Goal: Task Accomplishment & Management: Manage account settings

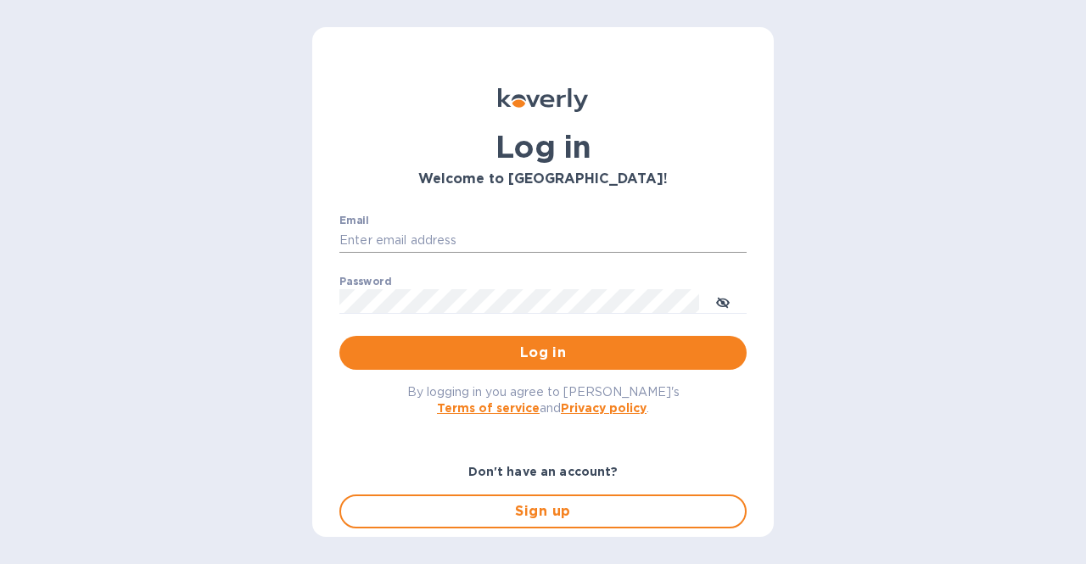
click at [458, 243] on input "Email" at bounding box center [542, 240] width 407 height 25
type input "esalgado@tradewindsspecialty.com"
click at [339, 336] on button "Log in" at bounding box center [542, 353] width 407 height 34
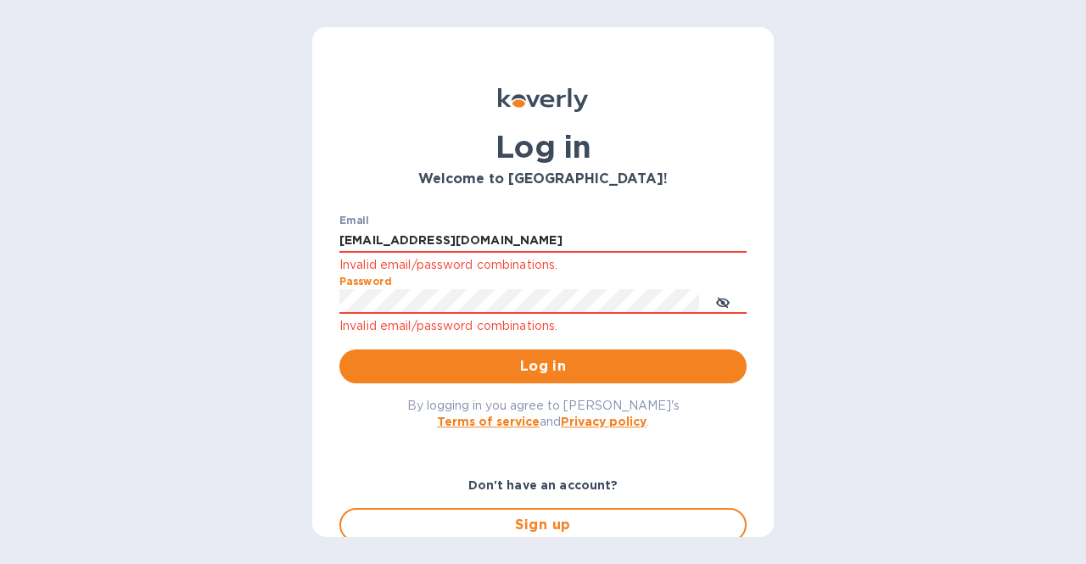
click at [339, 349] on button "Log in" at bounding box center [542, 366] width 407 height 34
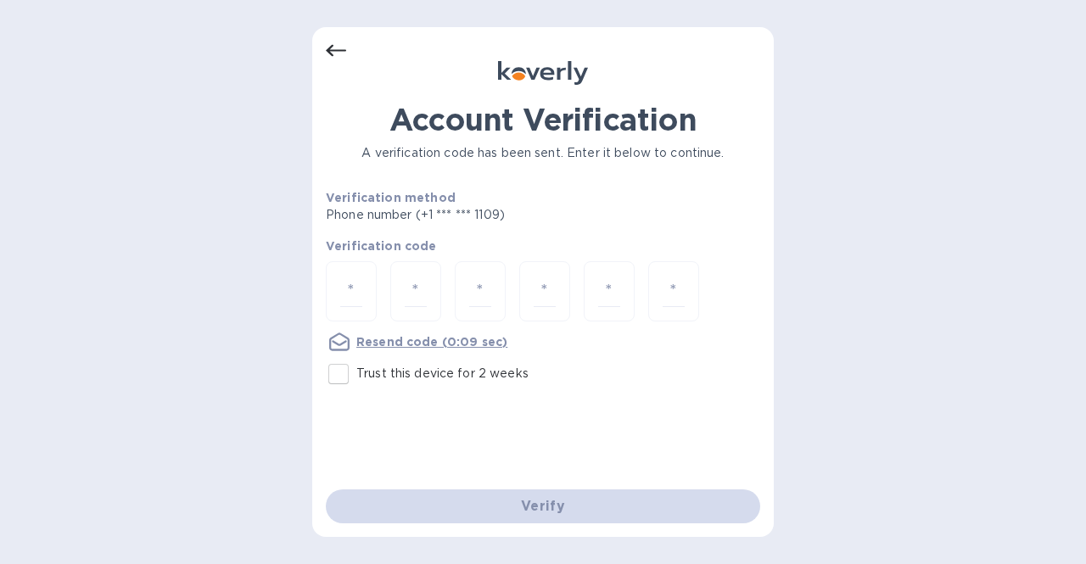
click at [341, 372] on input "Trust this device for 2 weeks" at bounding box center [339, 374] width 36 height 36
checkbox input "true"
click at [359, 296] on input "number" at bounding box center [351, 291] width 22 height 31
type input "9"
type input "0"
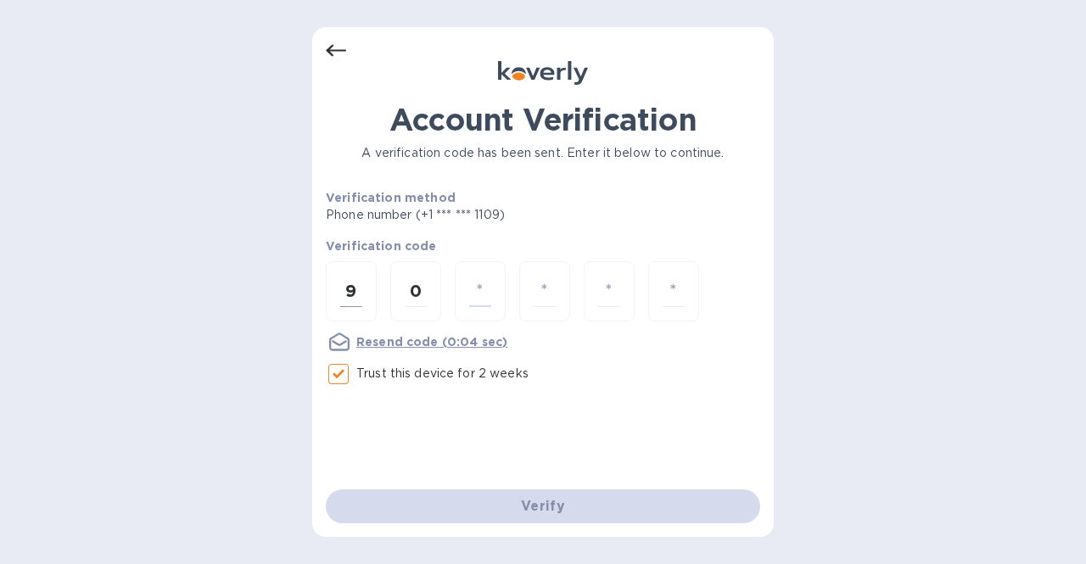
type input "2"
type input "7"
type input "1"
type input "5"
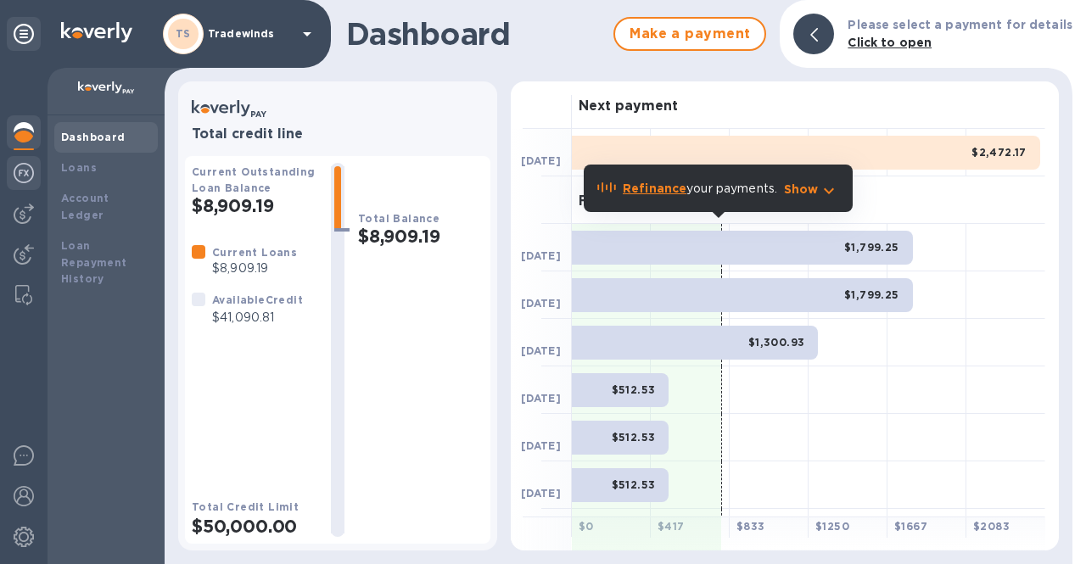
click at [25, 183] on div at bounding box center [24, 174] width 34 height 37
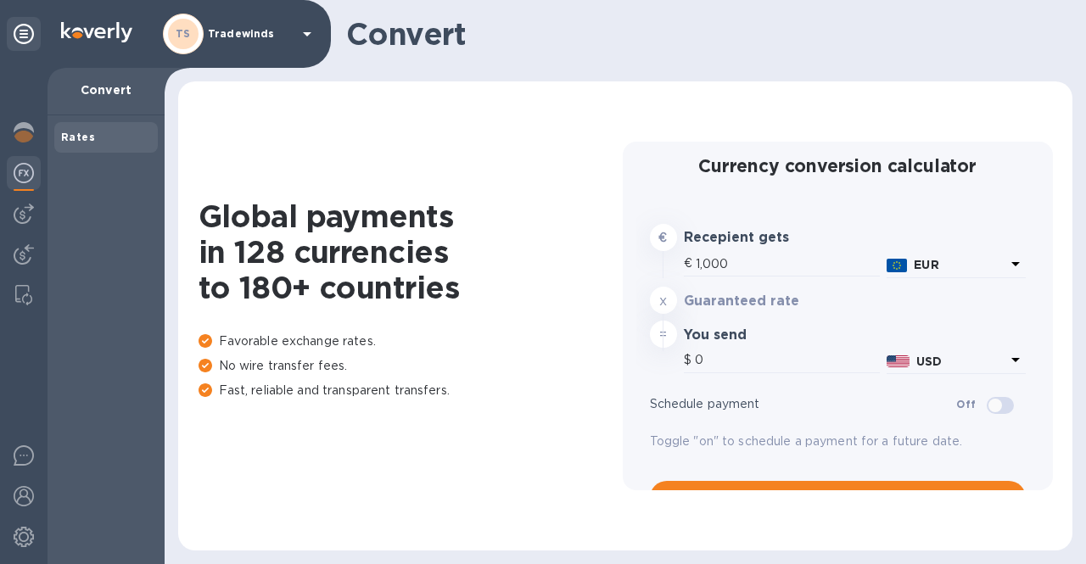
type input "1,184.78"
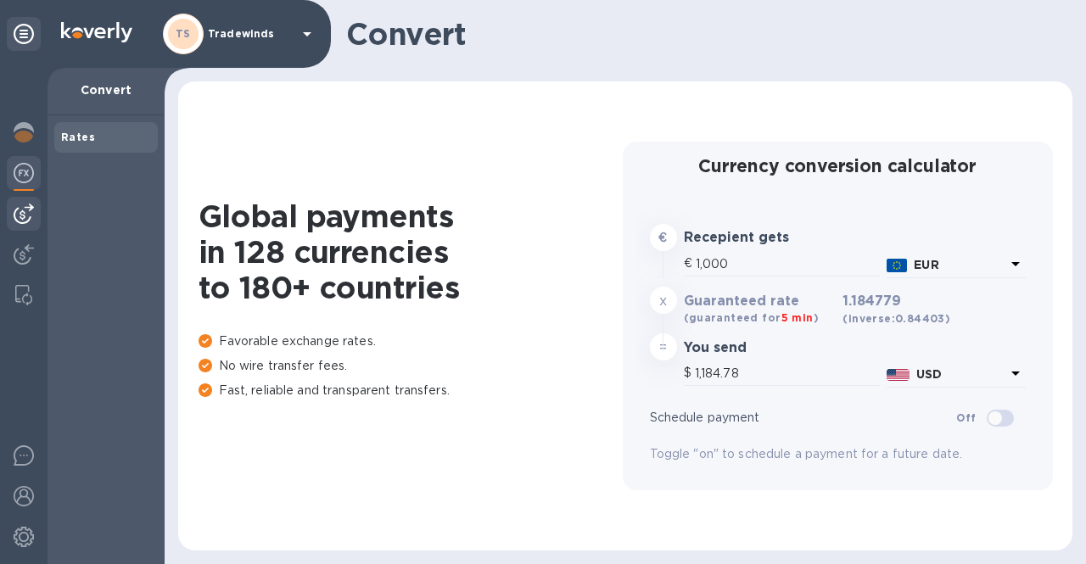
click at [26, 208] on img at bounding box center [24, 214] width 20 height 20
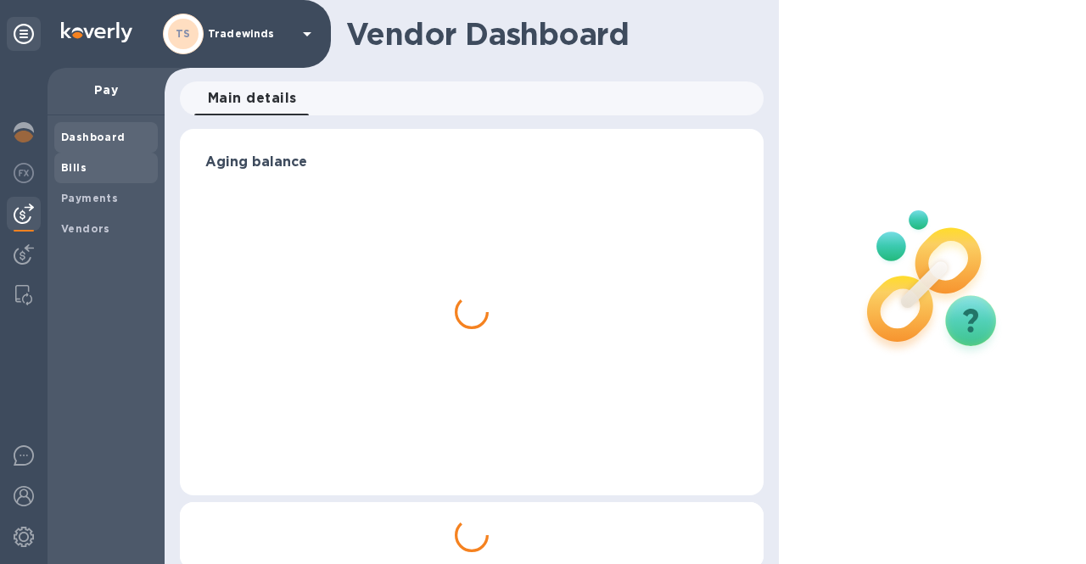
click at [76, 167] on b "Bills" at bounding box center [73, 167] width 25 height 13
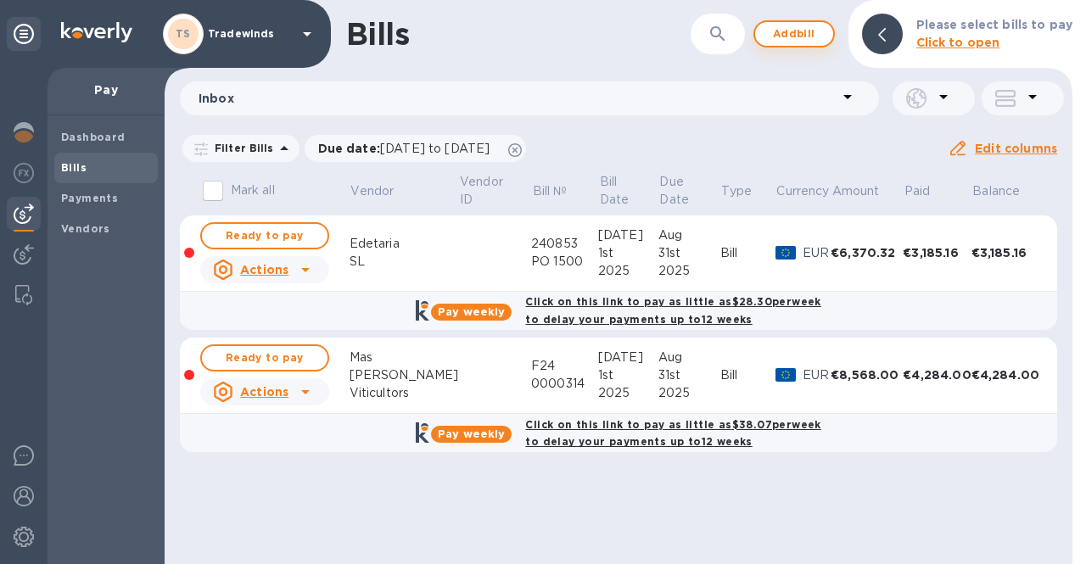
click at [807, 34] on span "Add bill" at bounding box center [793, 34] width 51 height 20
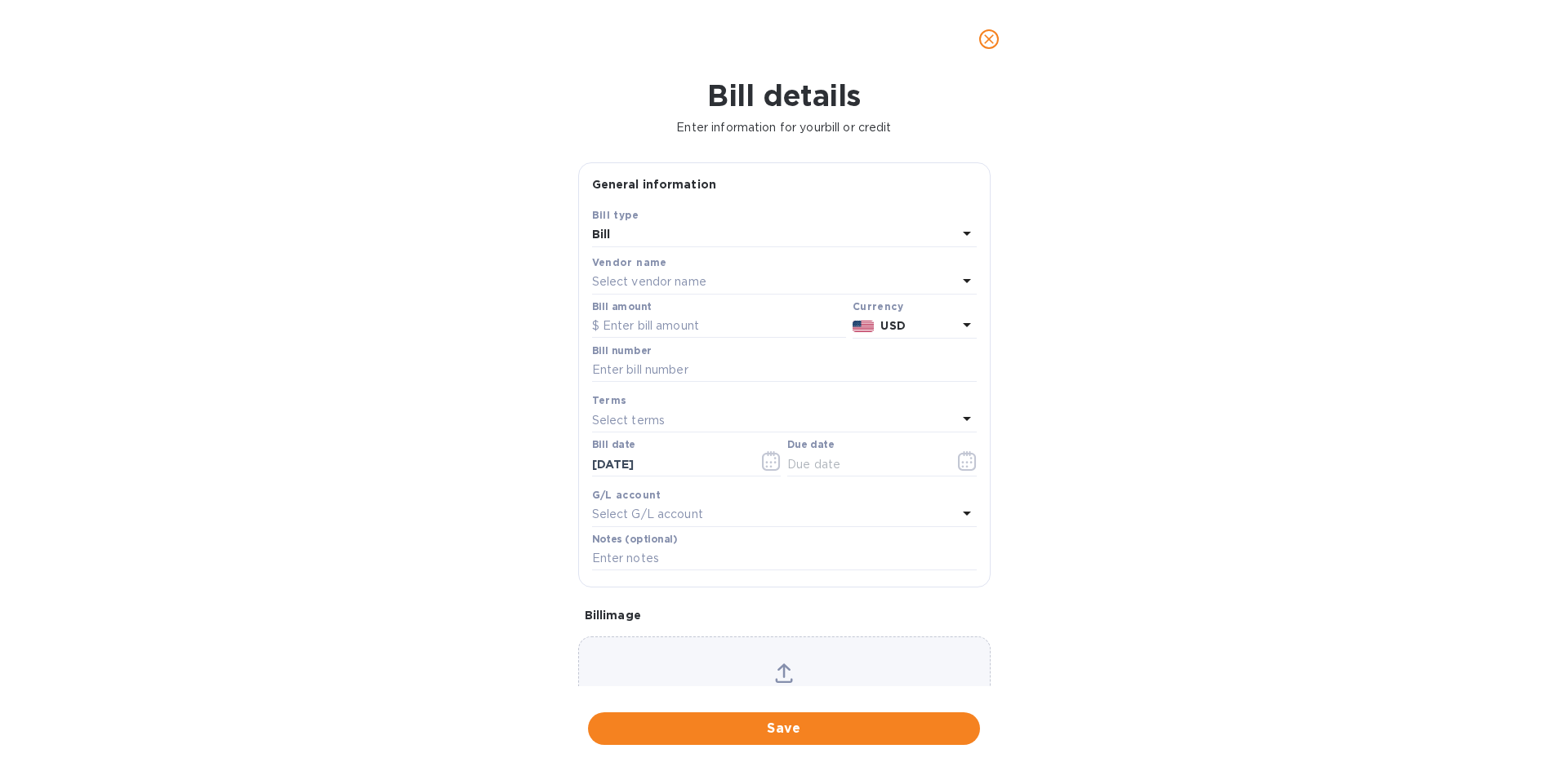
click at [710, 286] on div "Select vendor name" at bounding box center [774, 283] width 365 height 23
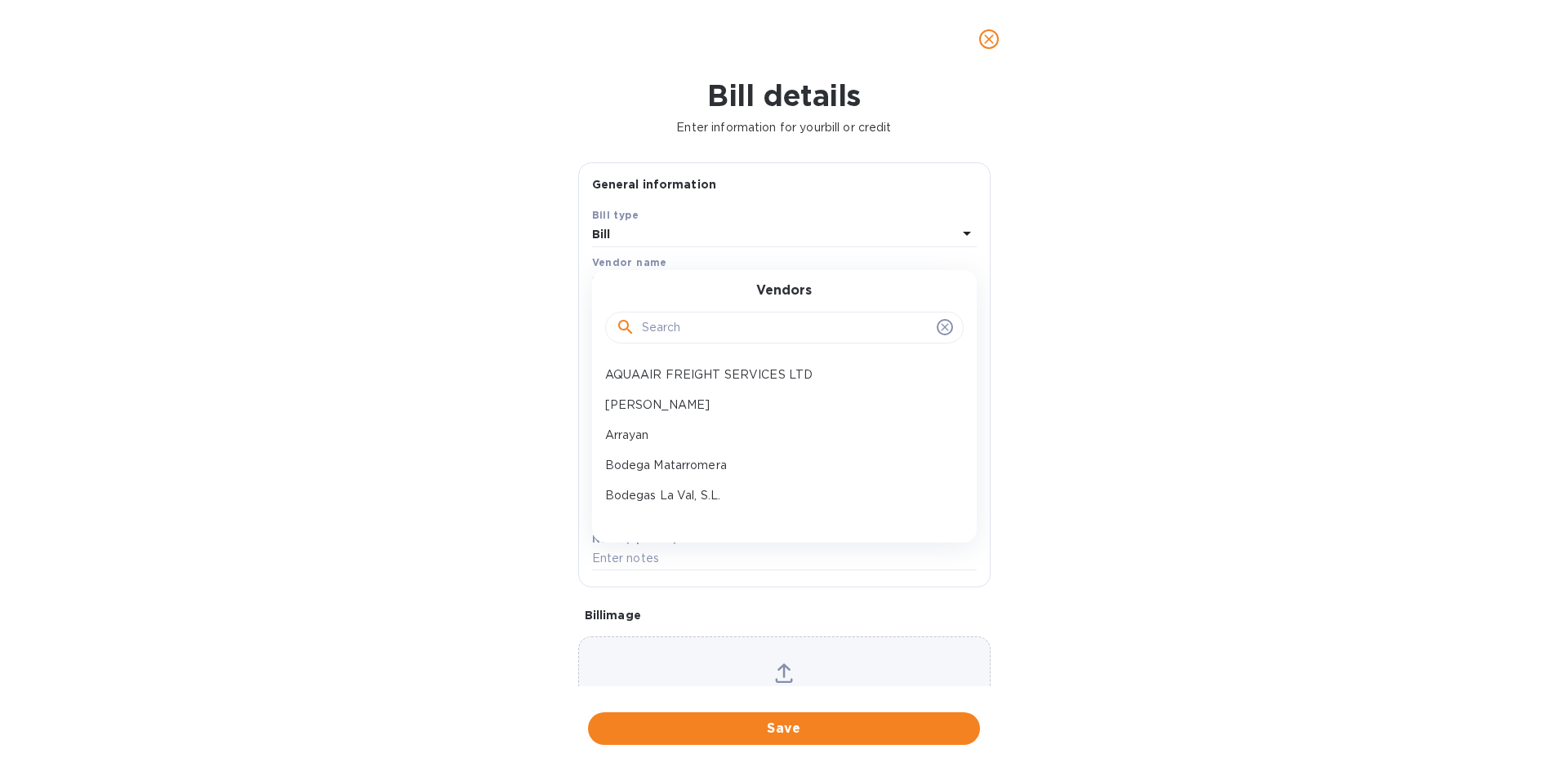
click at [704, 316] on input "text" at bounding box center [786, 327] width 288 height 24
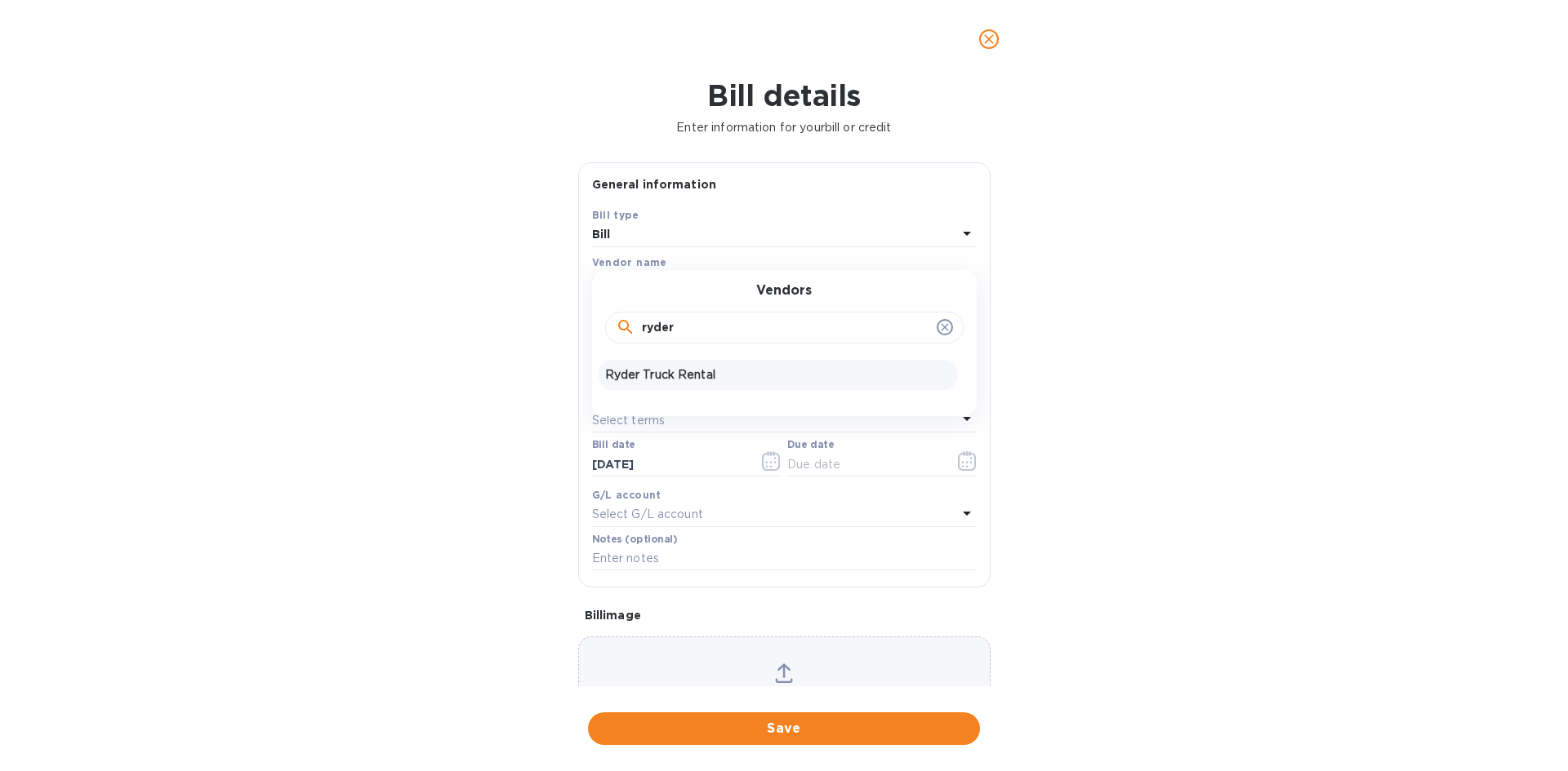
type input "ryder"
click at [687, 373] on p "Ryder Truck Rental" at bounding box center [777, 375] width 346 height 17
click at [690, 327] on input "text" at bounding box center [719, 326] width 254 height 24
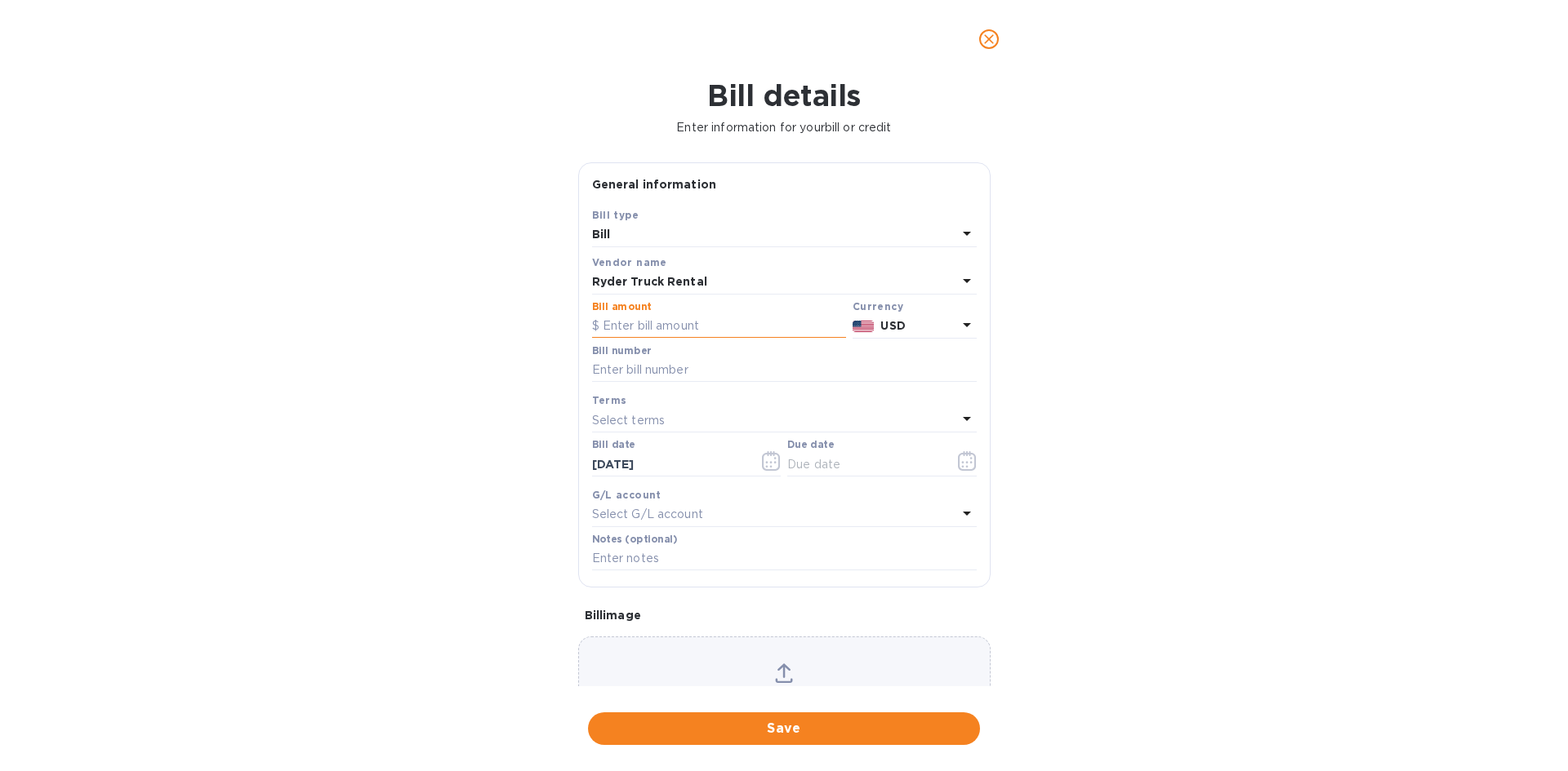
paste input "5,709"
type input "5"
click at [707, 373] on input "text" at bounding box center [784, 370] width 384 height 24
paste input "NR5709"
type input "NR5709"
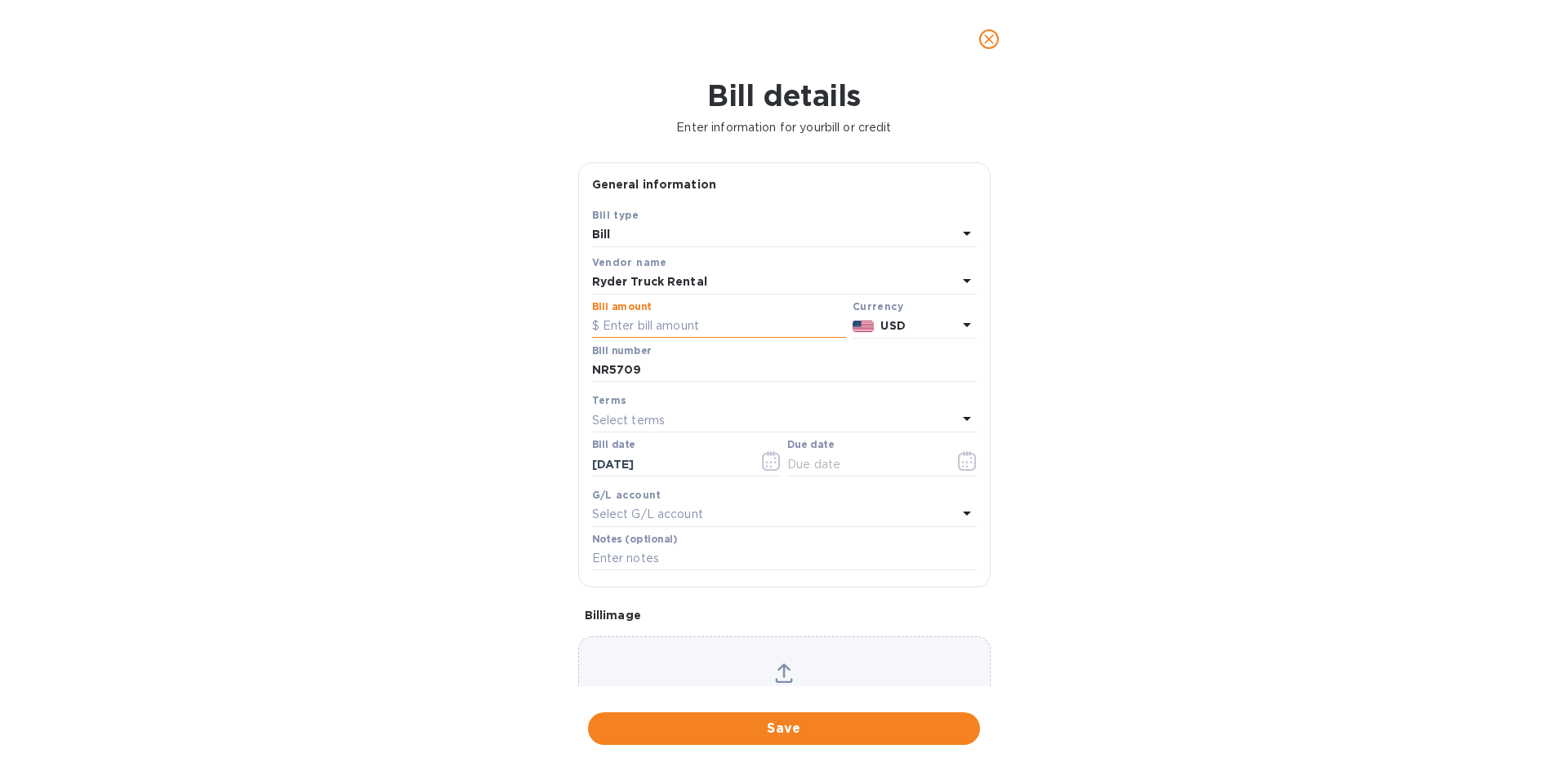
click at [690, 321] on input "text" at bounding box center [719, 326] width 254 height 24
type input "1,148.27"
click at [763, 460] on icon "button" at bounding box center [771, 461] width 19 height 19
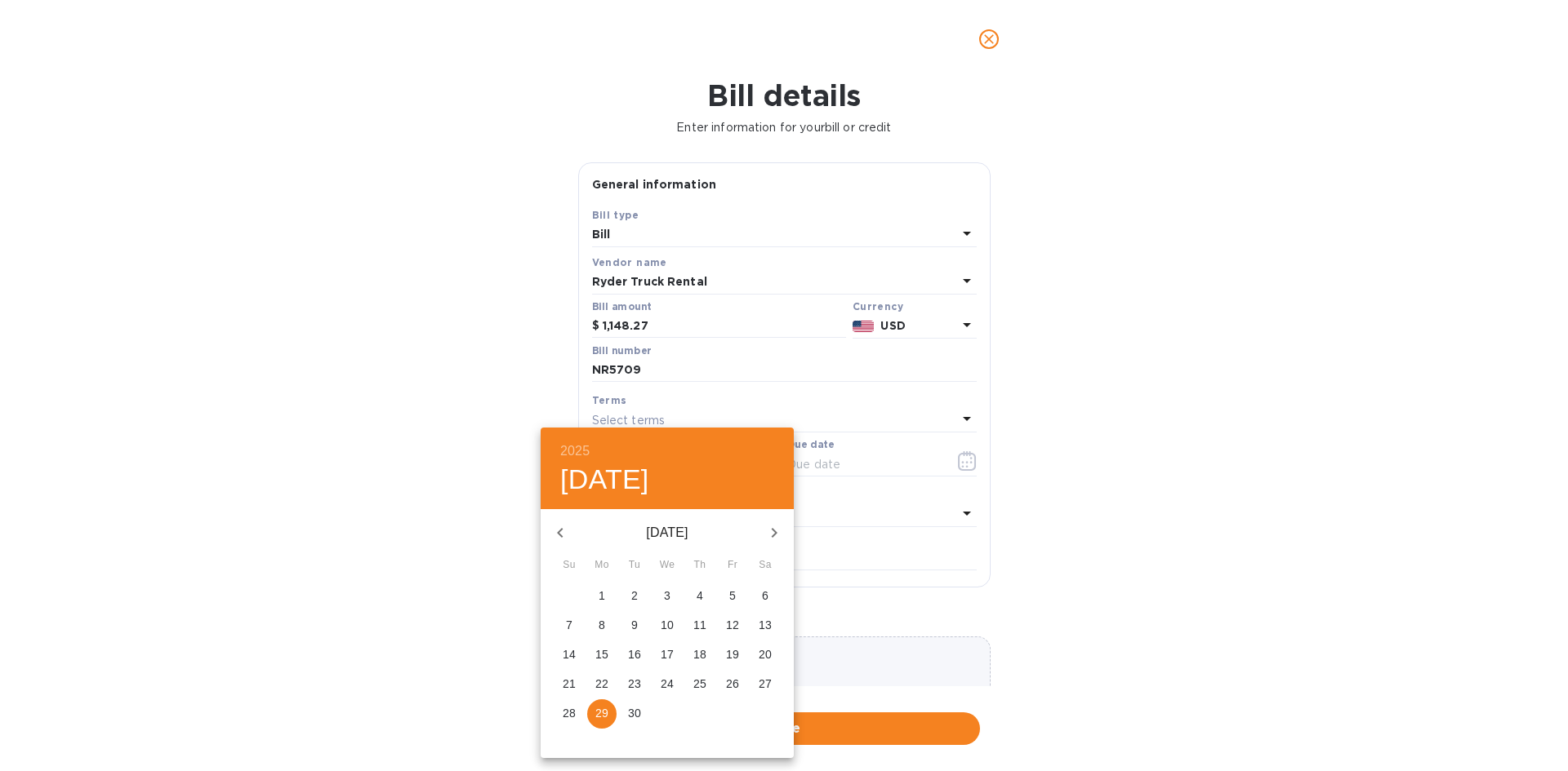
click at [695, 542] on p "25" at bounding box center [700, 683] width 13 height 16
type input "[DATE]"
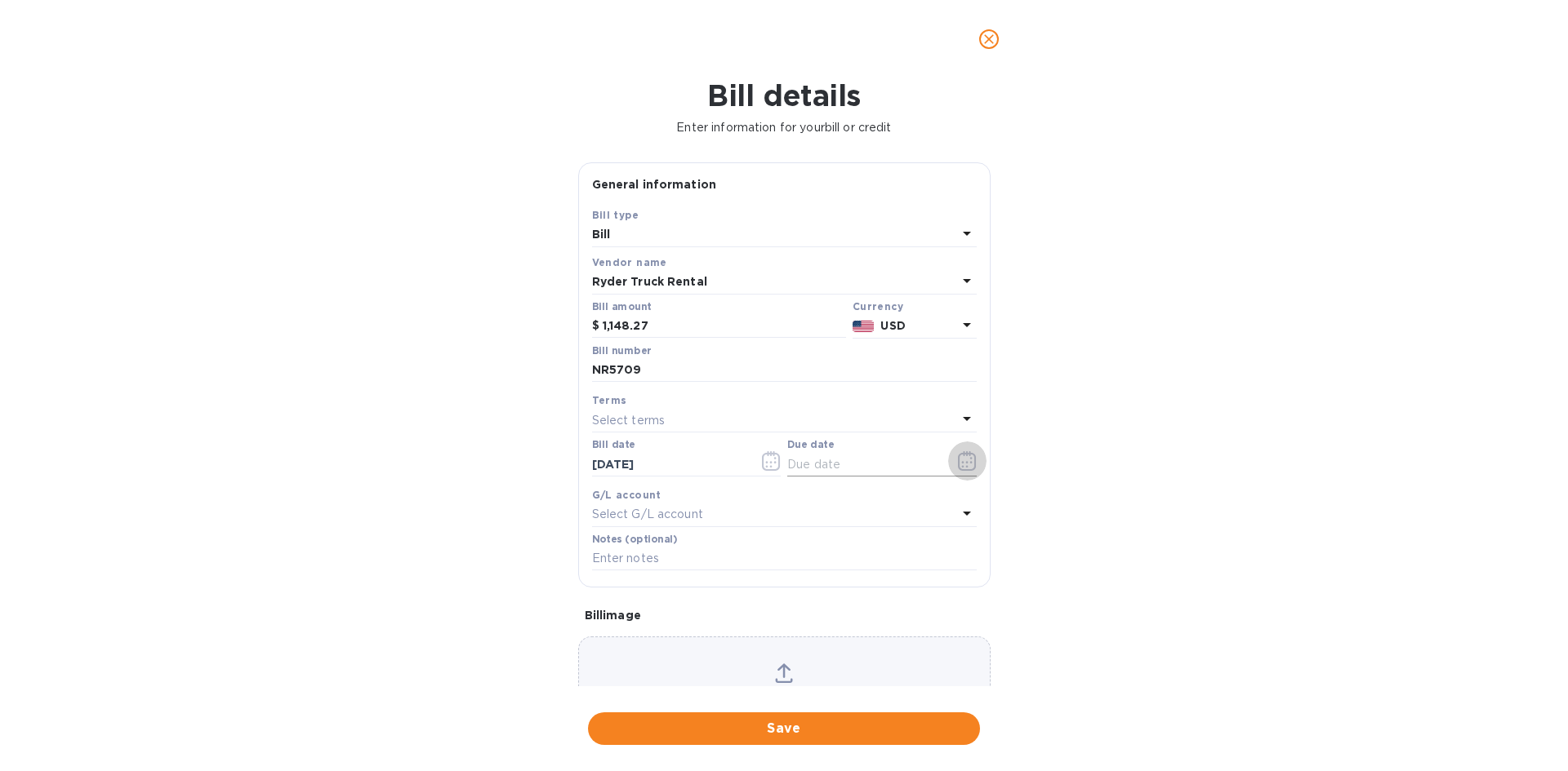
click at [962, 456] on icon "button" at bounding box center [968, 461] width 19 height 19
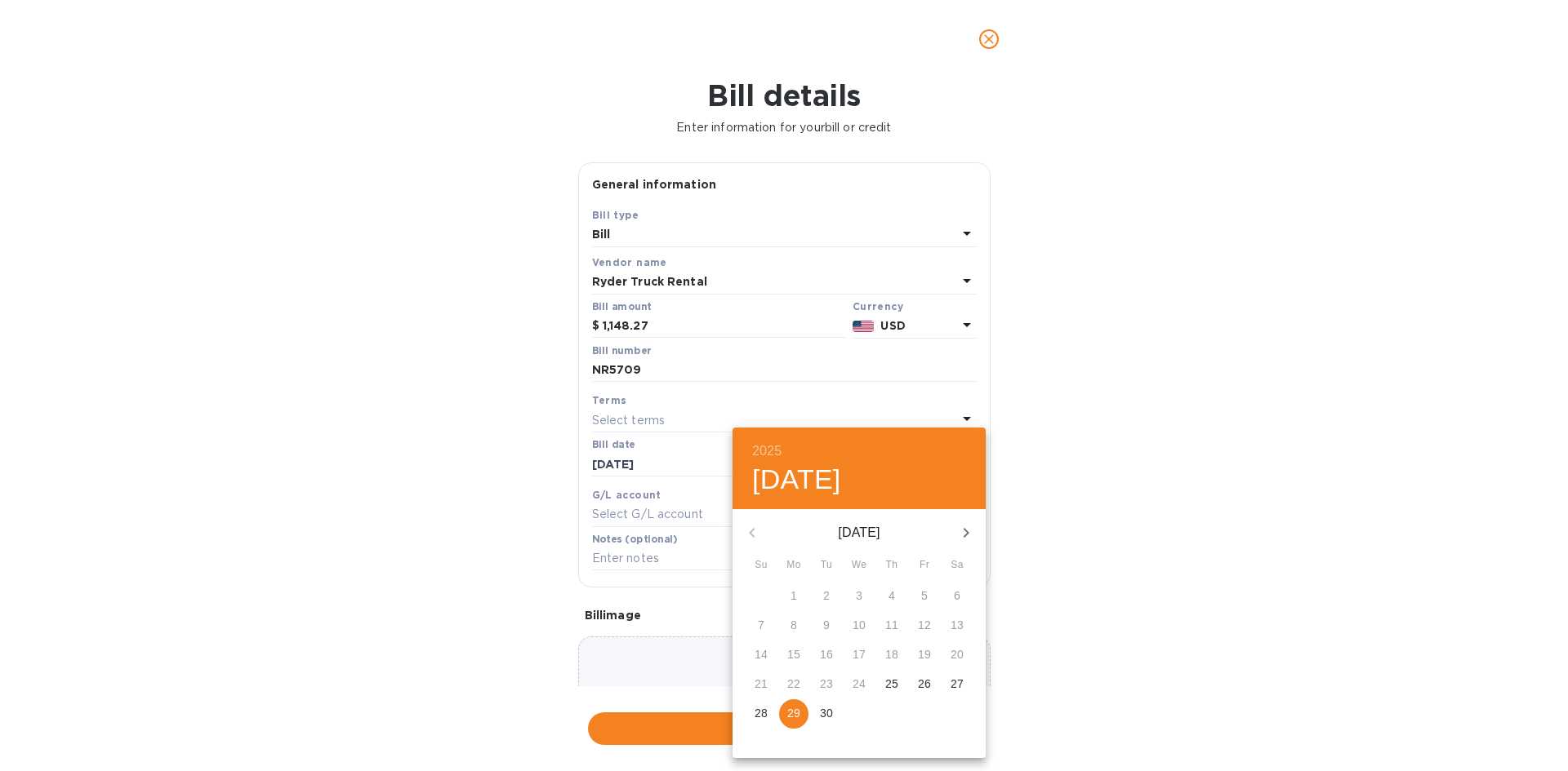
click at [963, 528] on icon "button" at bounding box center [966, 533] width 19 height 19
click at [766, 542] on span "5" at bounding box center [761, 625] width 30 height 16
type input "[DATE]"
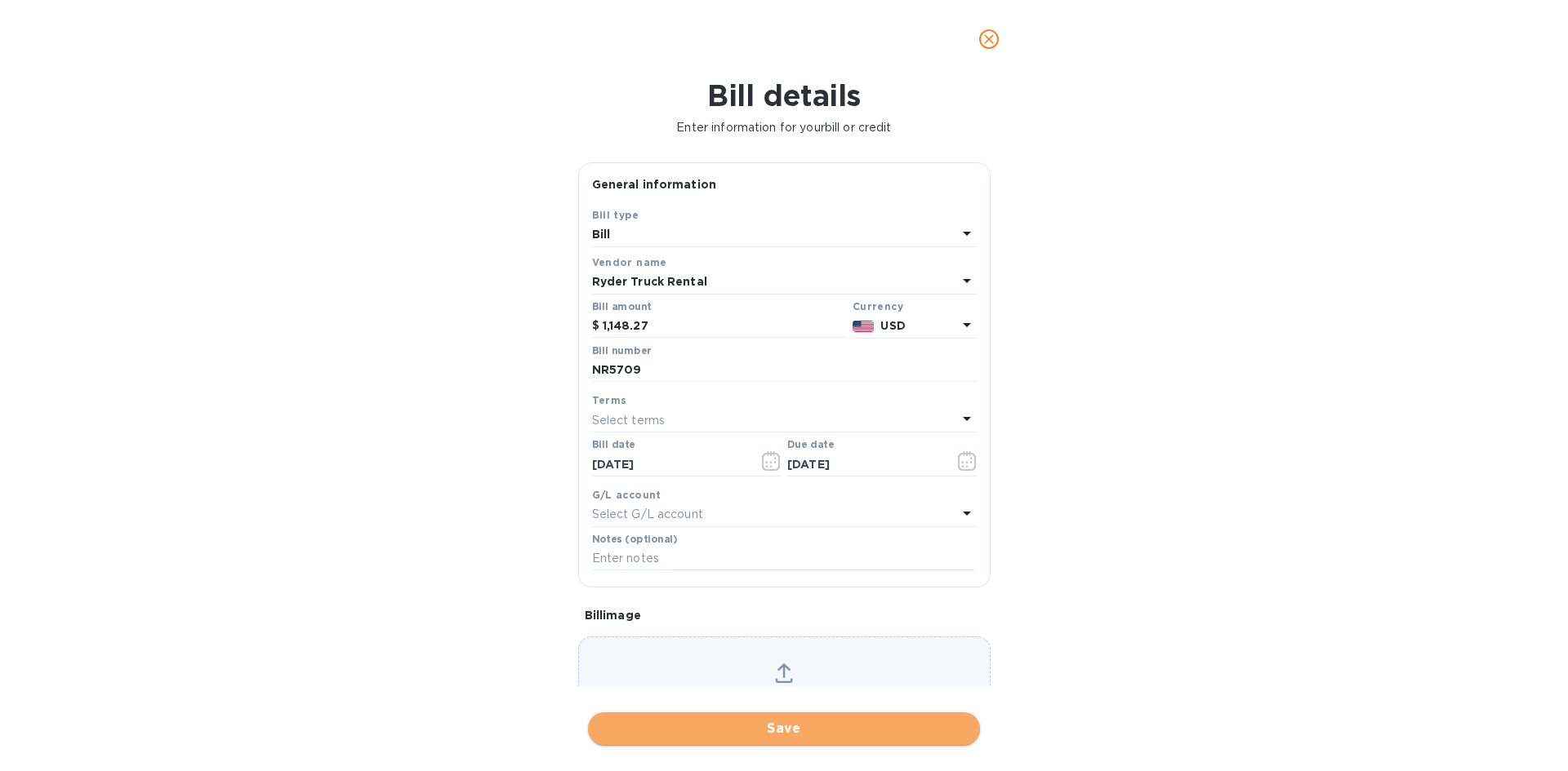
click at [776, 542] on span "Save" at bounding box center [784, 729] width 366 height 19
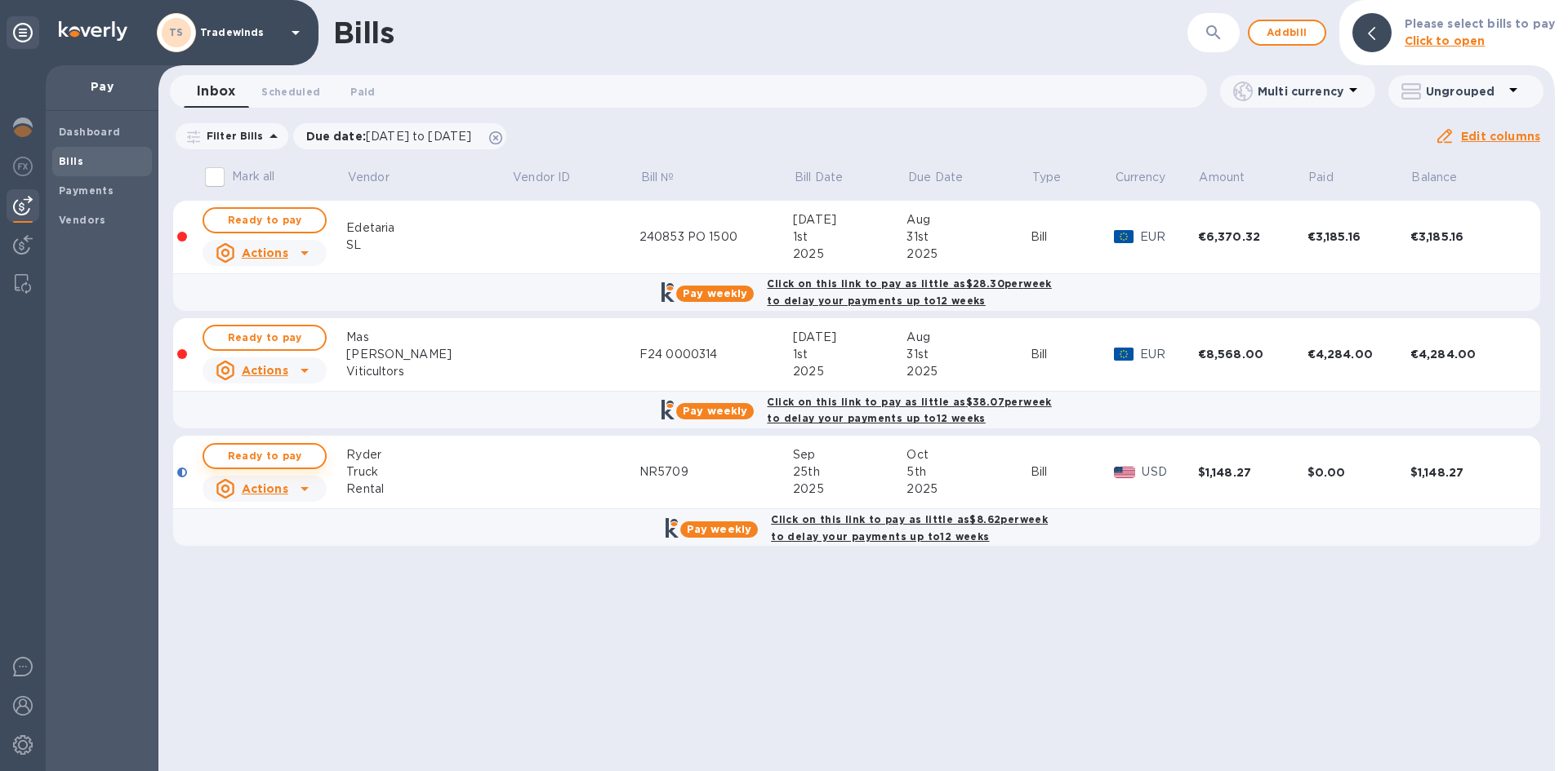
click at [291, 461] on span "Ready to pay" at bounding box center [265, 456] width 94 height 19
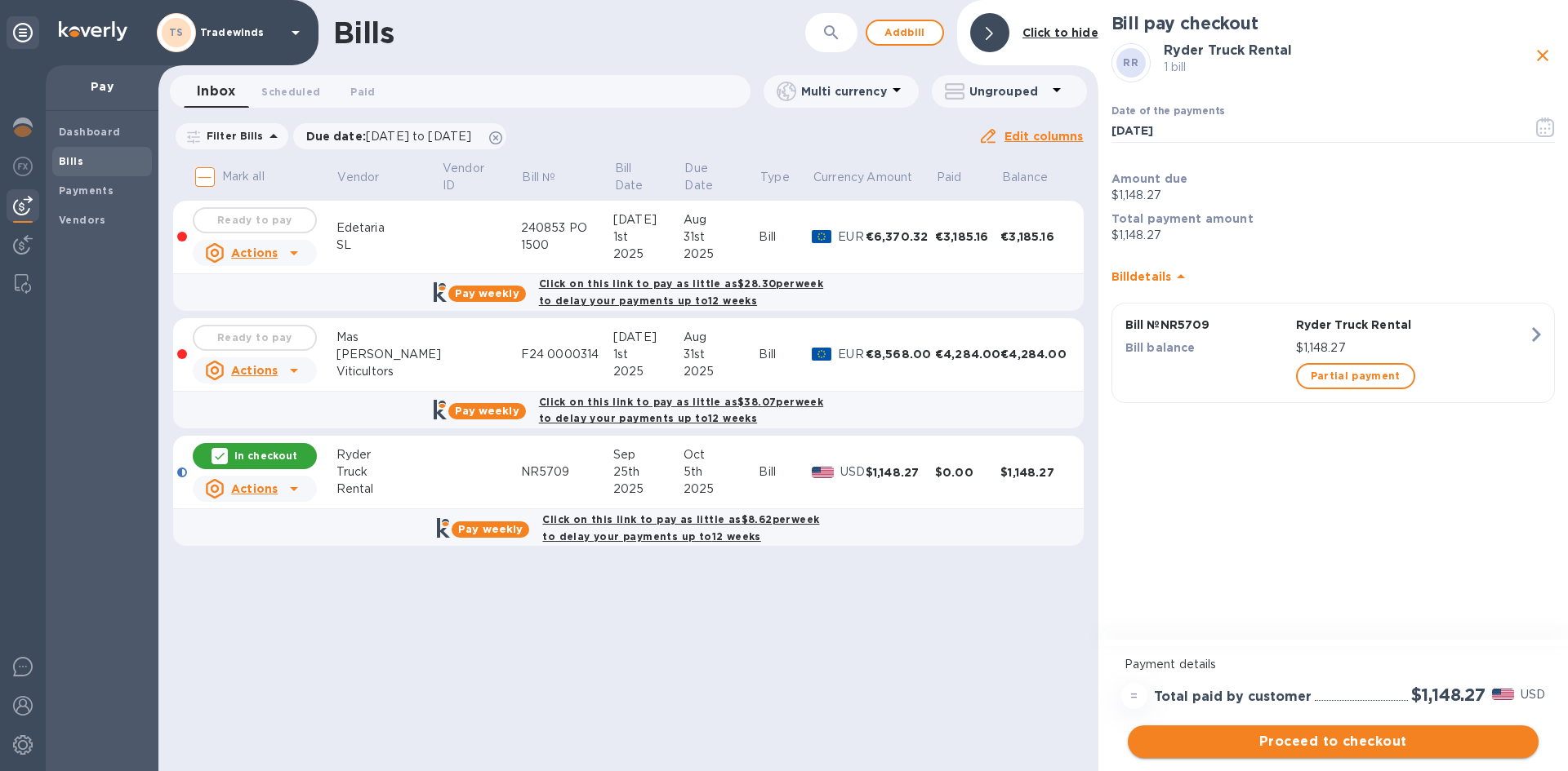
click at [1045, 542] on span "Proceed to checkout" at bounding box center [1333, 742] width 384 height 19
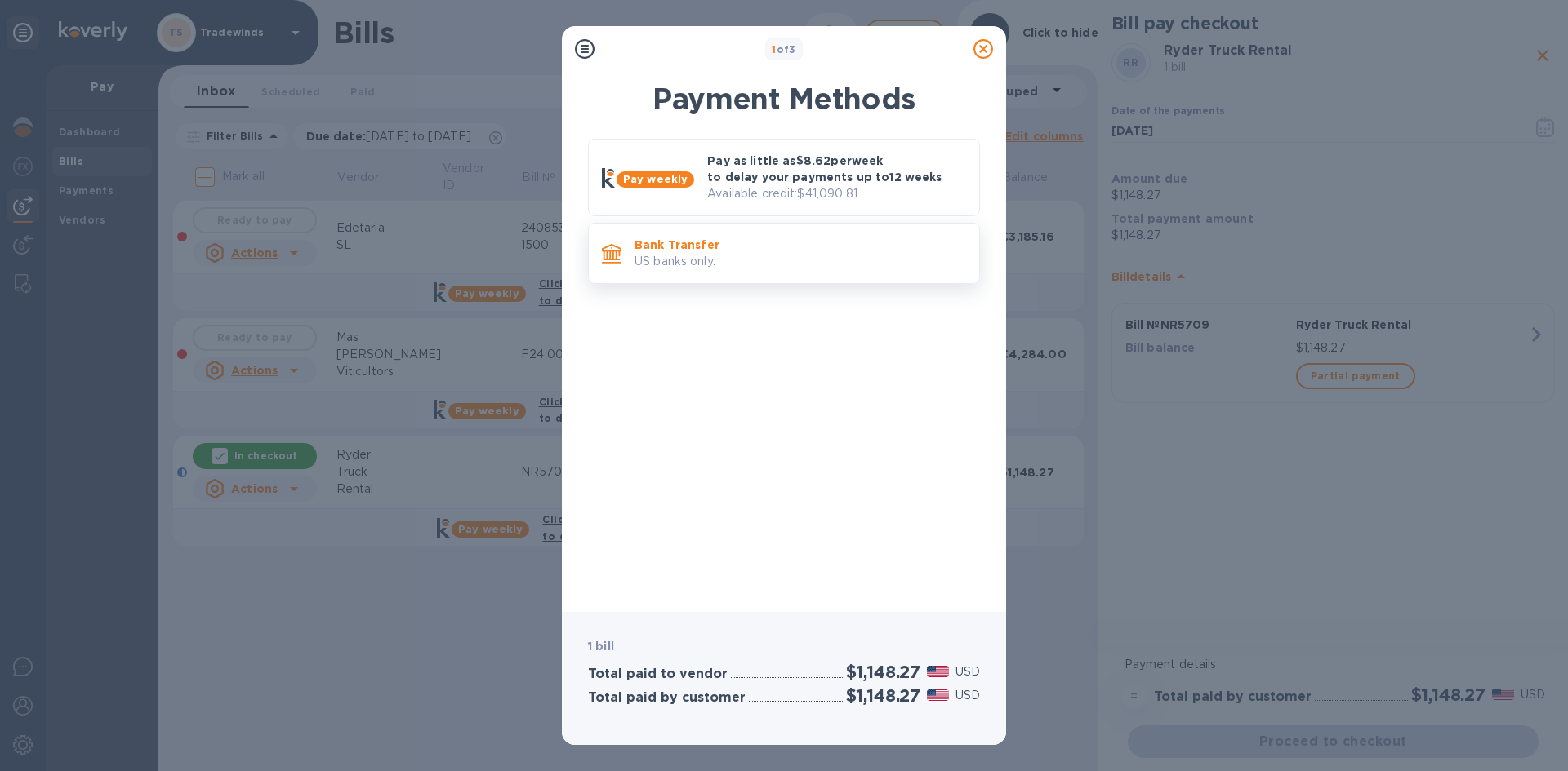
click at [817, 244] on p "Bank Transfer" at bounding box center [800, 244] width 331 height 16
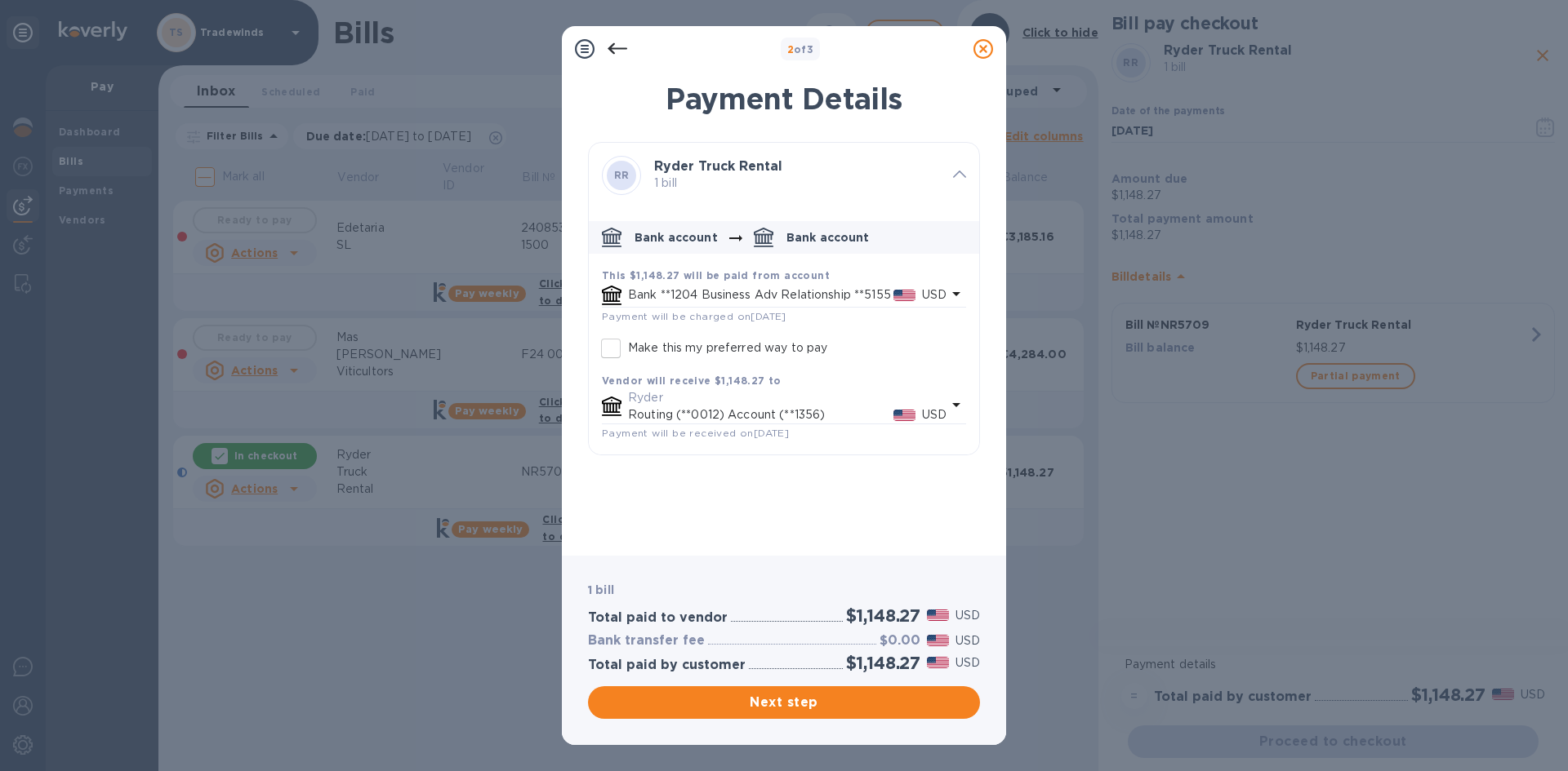
click at [958, 291] on icon "default-method" at bounding box center [956, 294] width 19 height 19
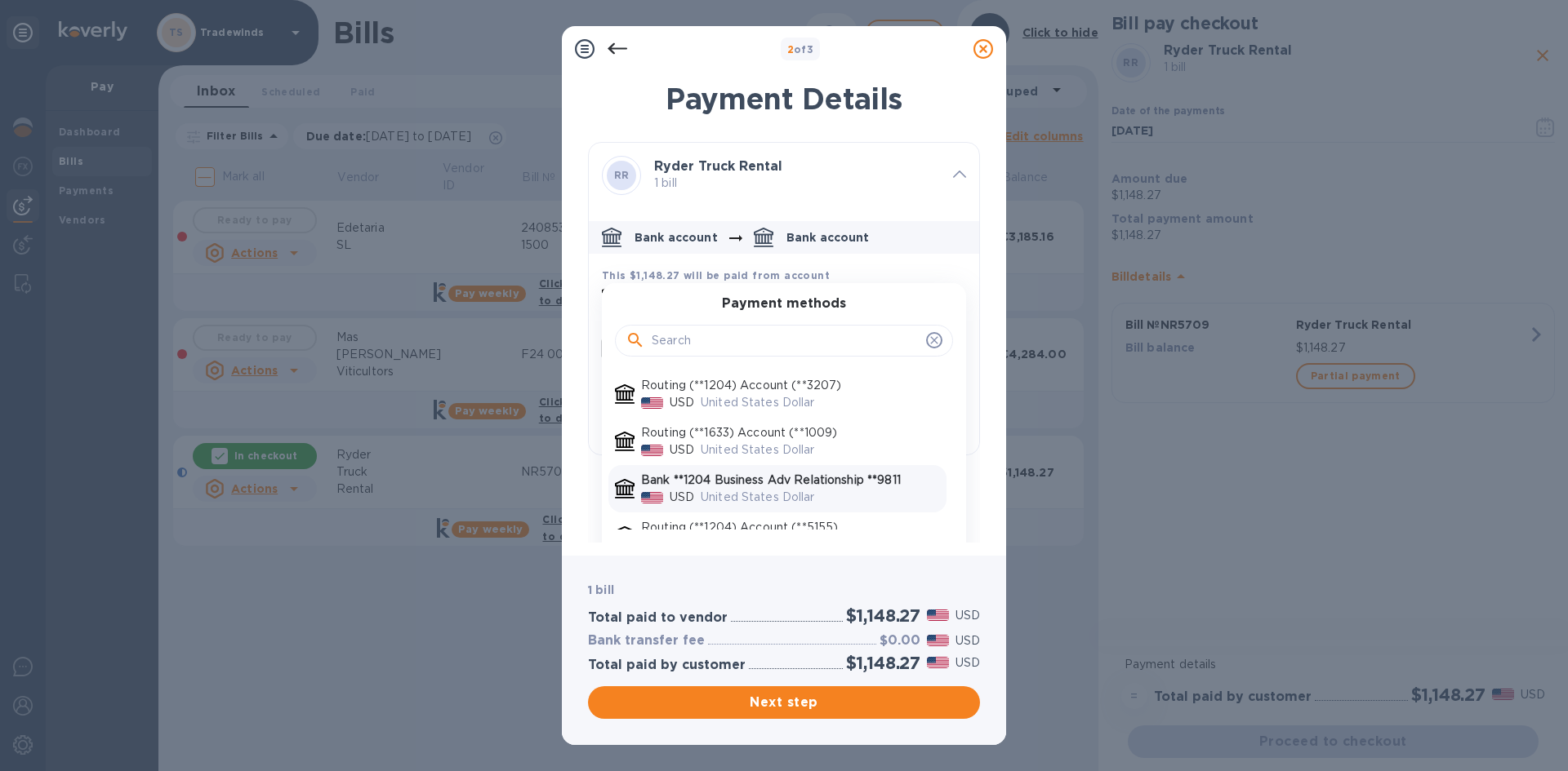
scroll to position [67, 0]
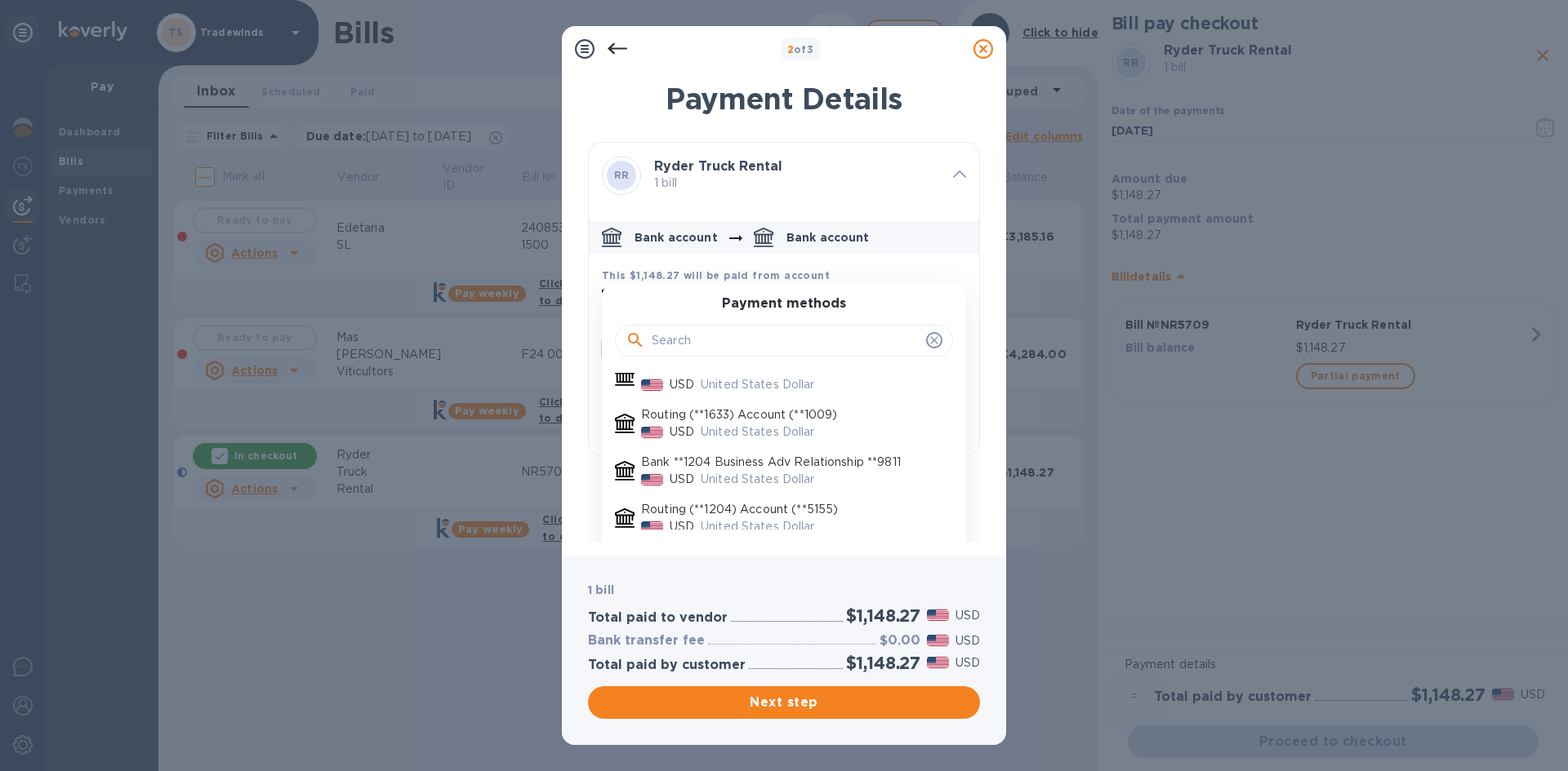
click at [895, 467] on p "Bank **1204 Business Adv Relationship **9811" at bounding box center [791, 463] width 299 height 17
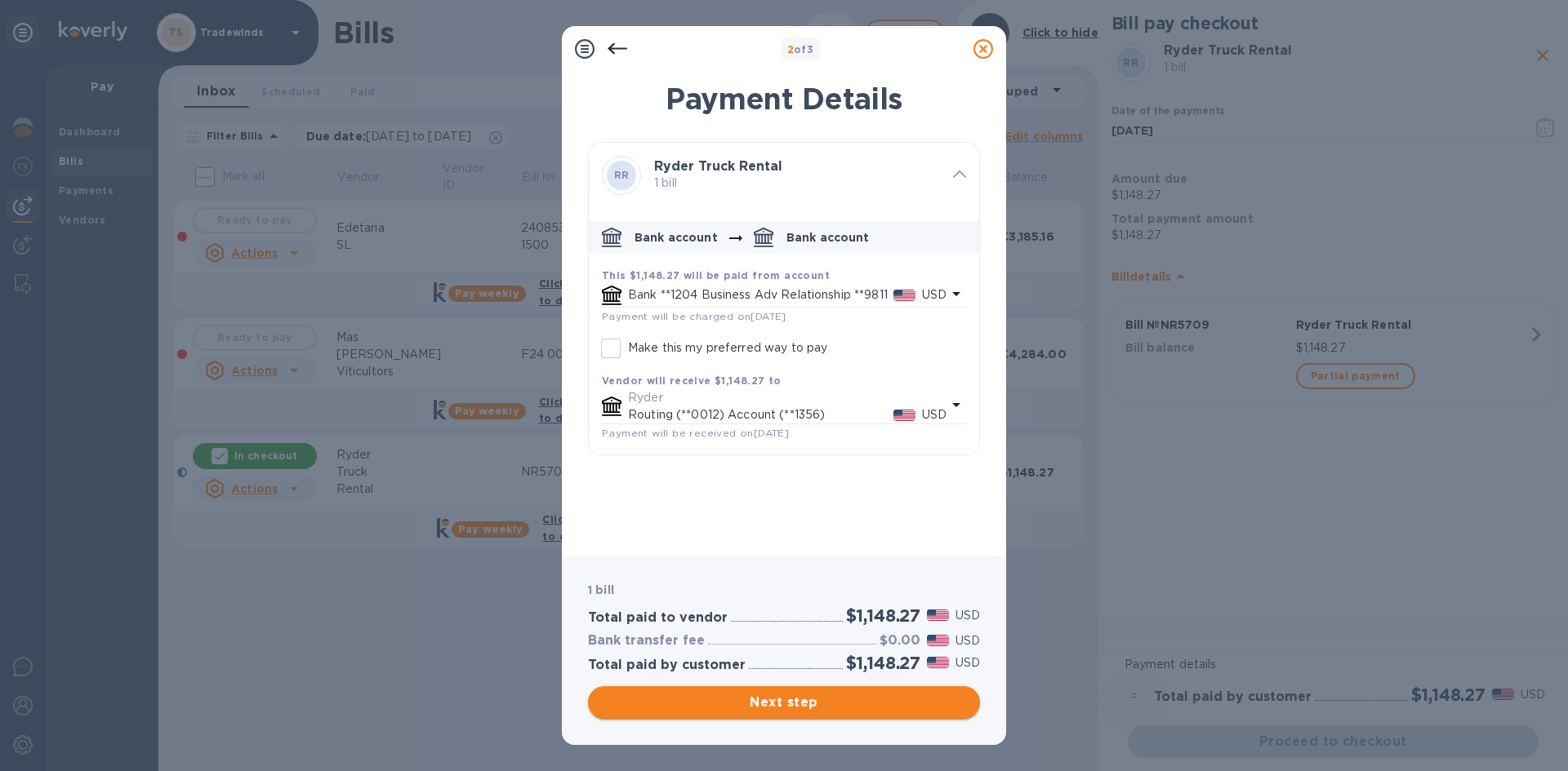
click at [859, 542] on span "Next step" at bounding box center [784, 703] width 366 height 19
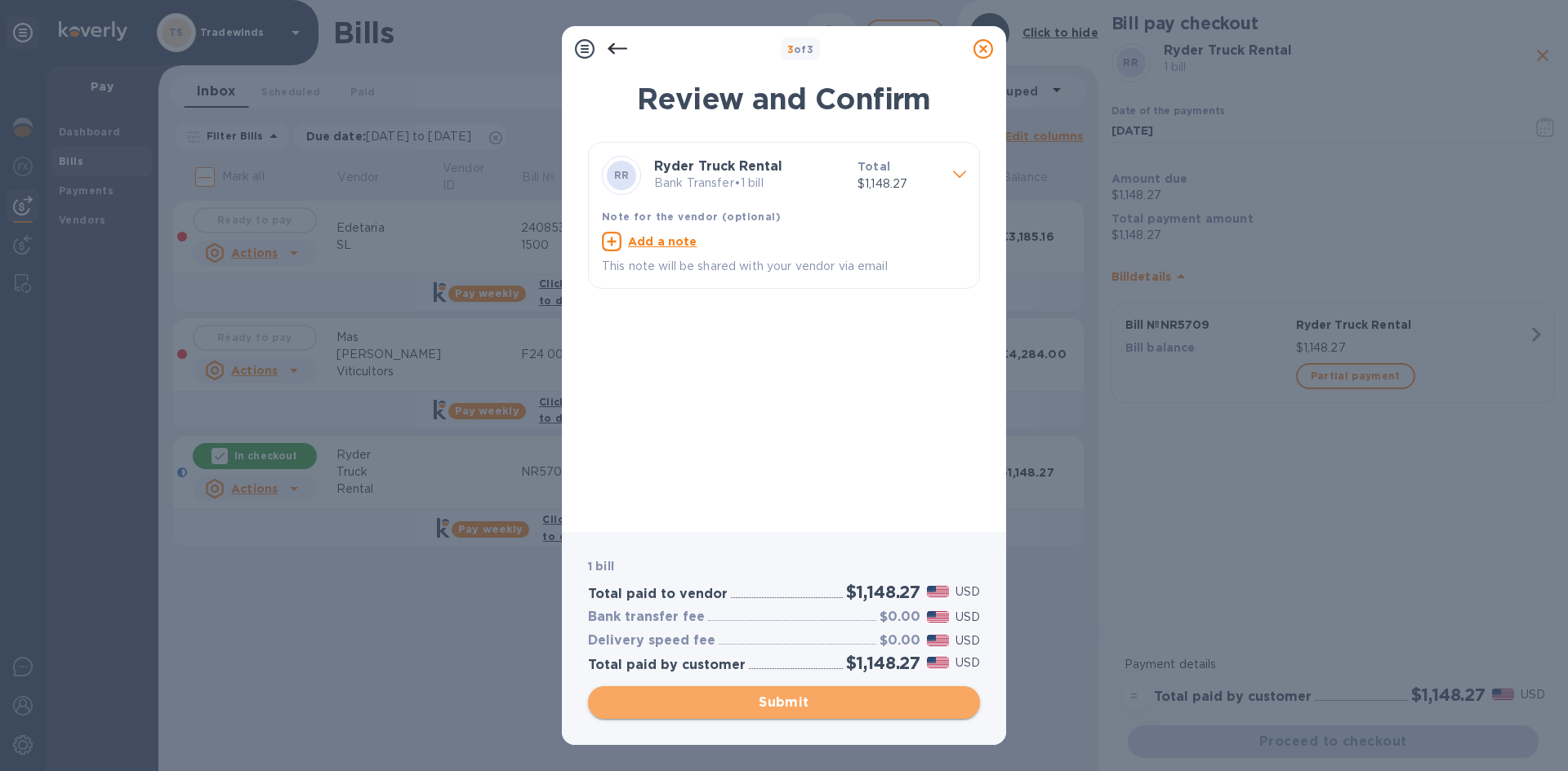
click at [859, 542] on span "Submit" at bounding box center [784, 703] width 366 height 19
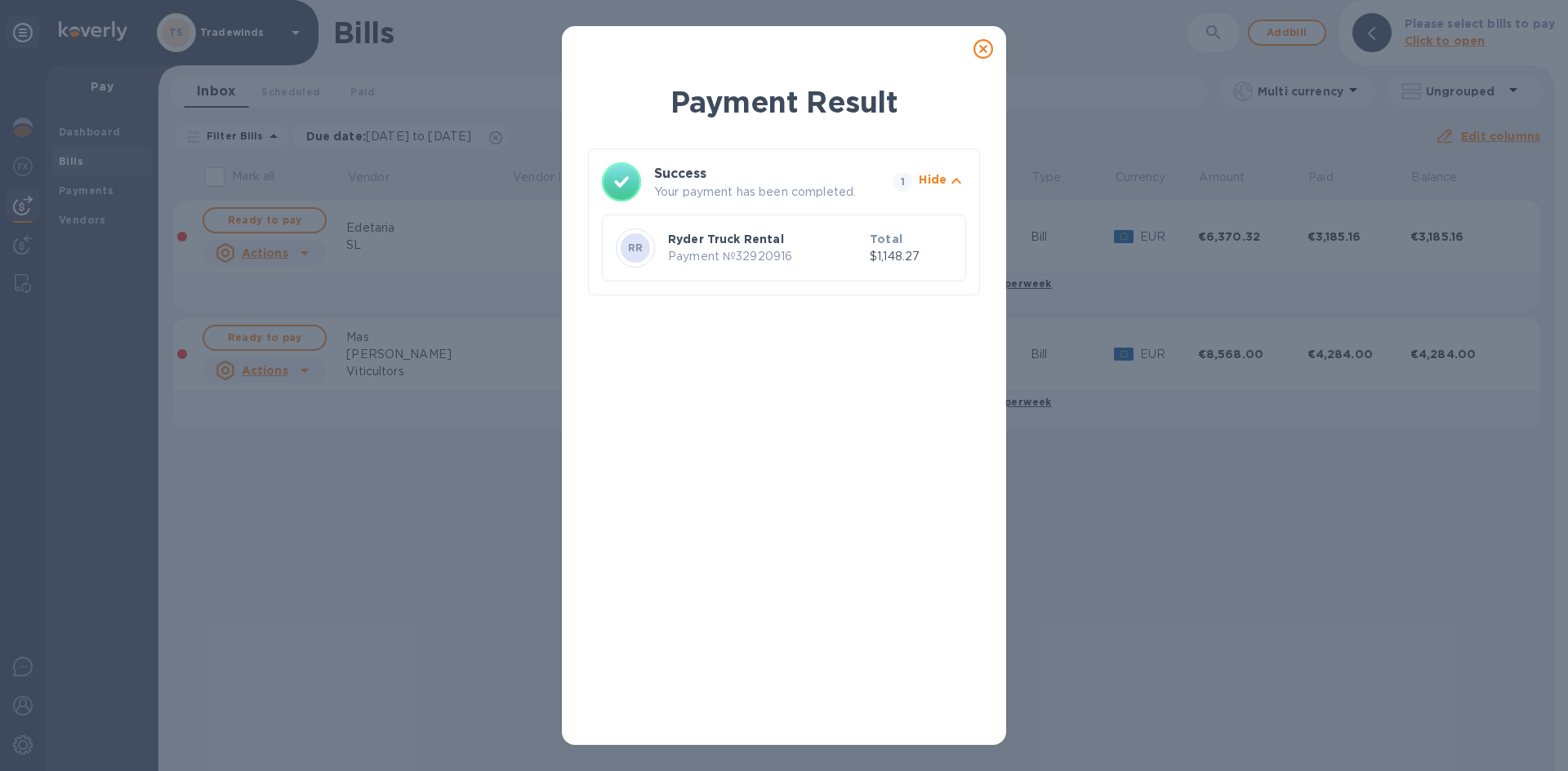
click at [980, 53] on icon at bounding box center [983, 49] width 19 height 19
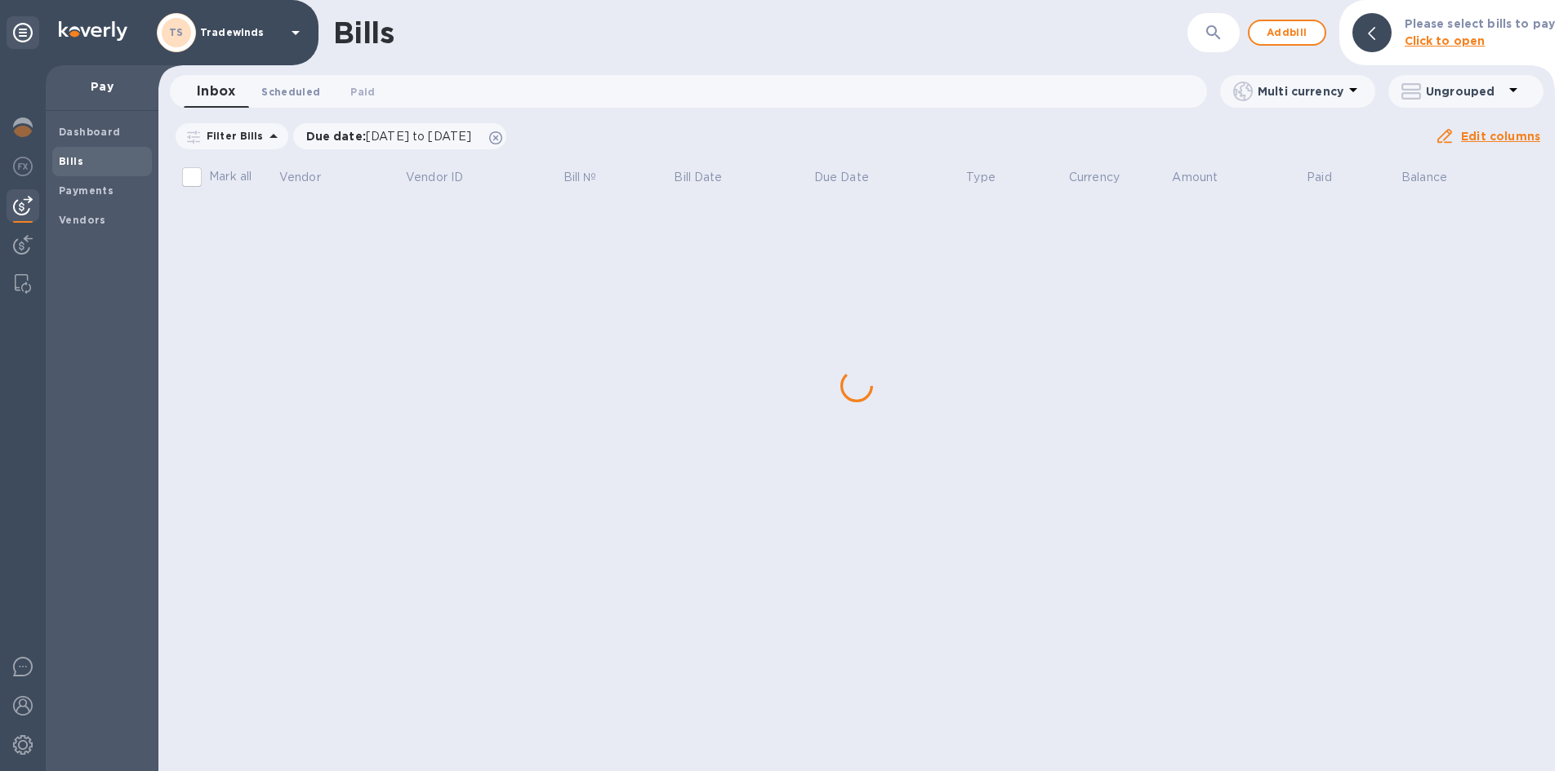
click at [314, 90] on span "Scheduled 0" at bounding box center [290, 92] width 59 height 17
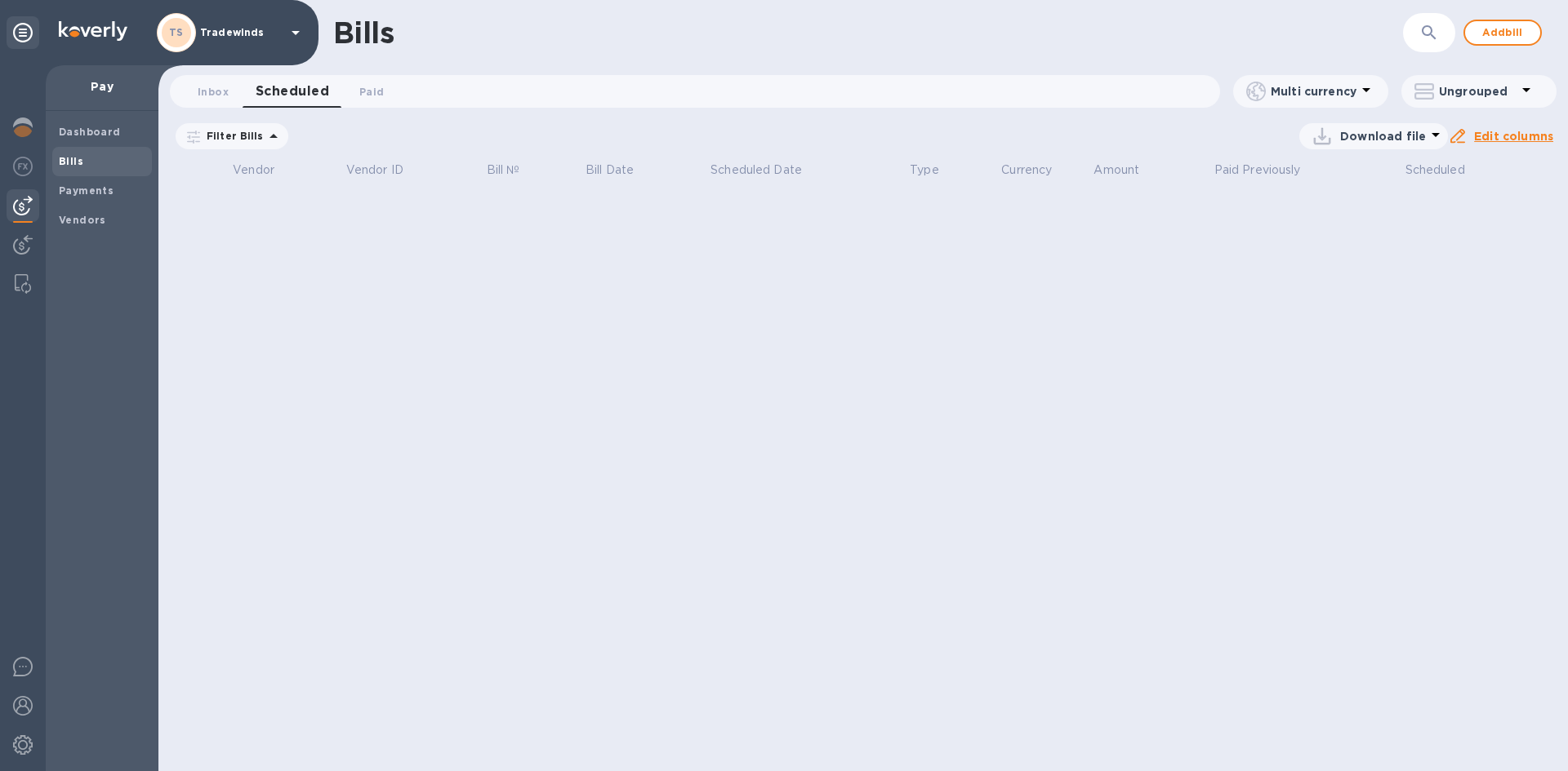
click at [117, 174] on div "Dashboard Bills Payments Vendors" at bounding box center [101, 176] width 99 height 117
click at [116, 186] on span "Payments" at bounding box center [102, 191] width 87 height 16
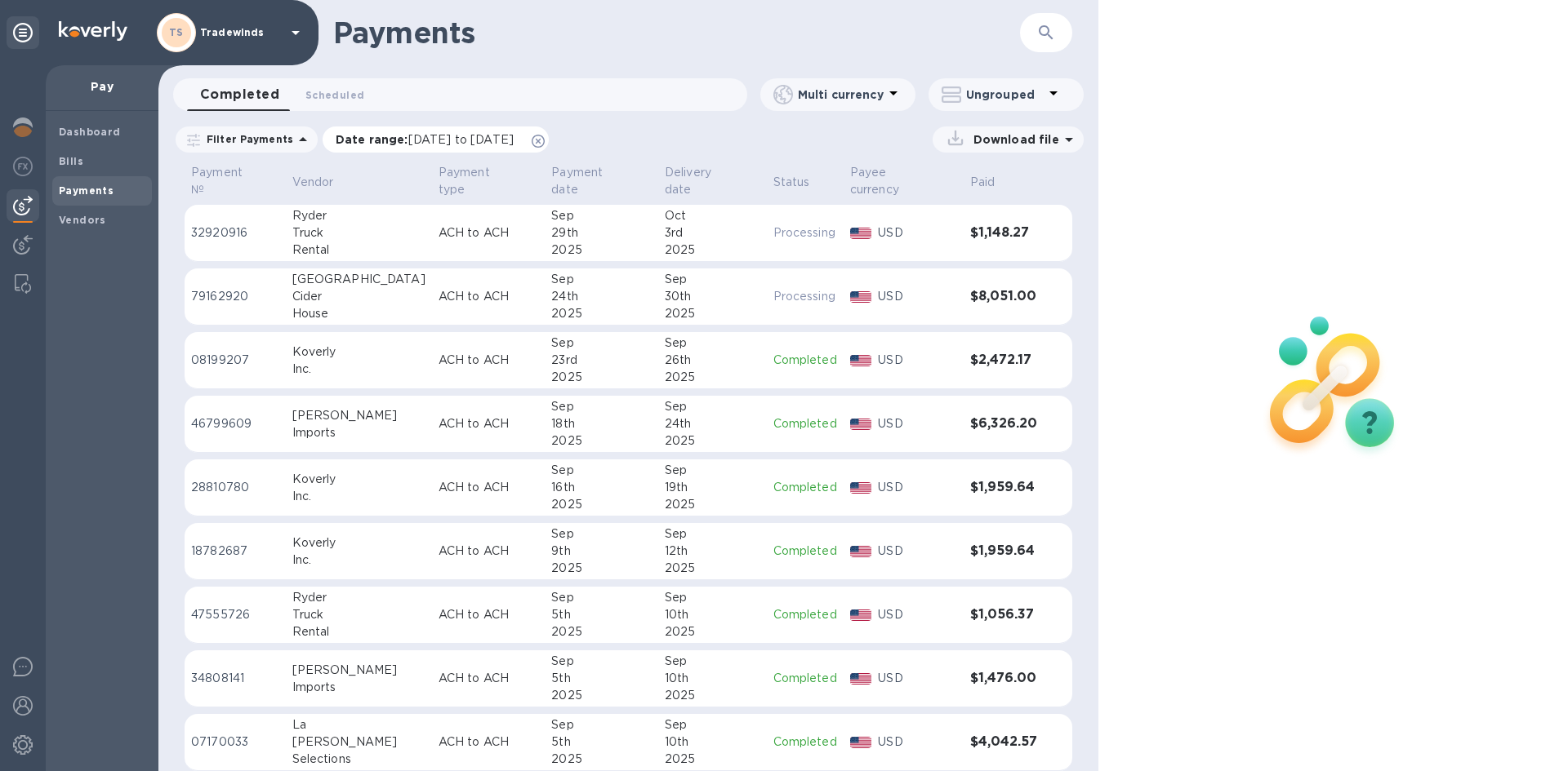
click at [459, 144] on span "[DATE] to [DATE]" at bounding box center [460, 140] width 105 height 13
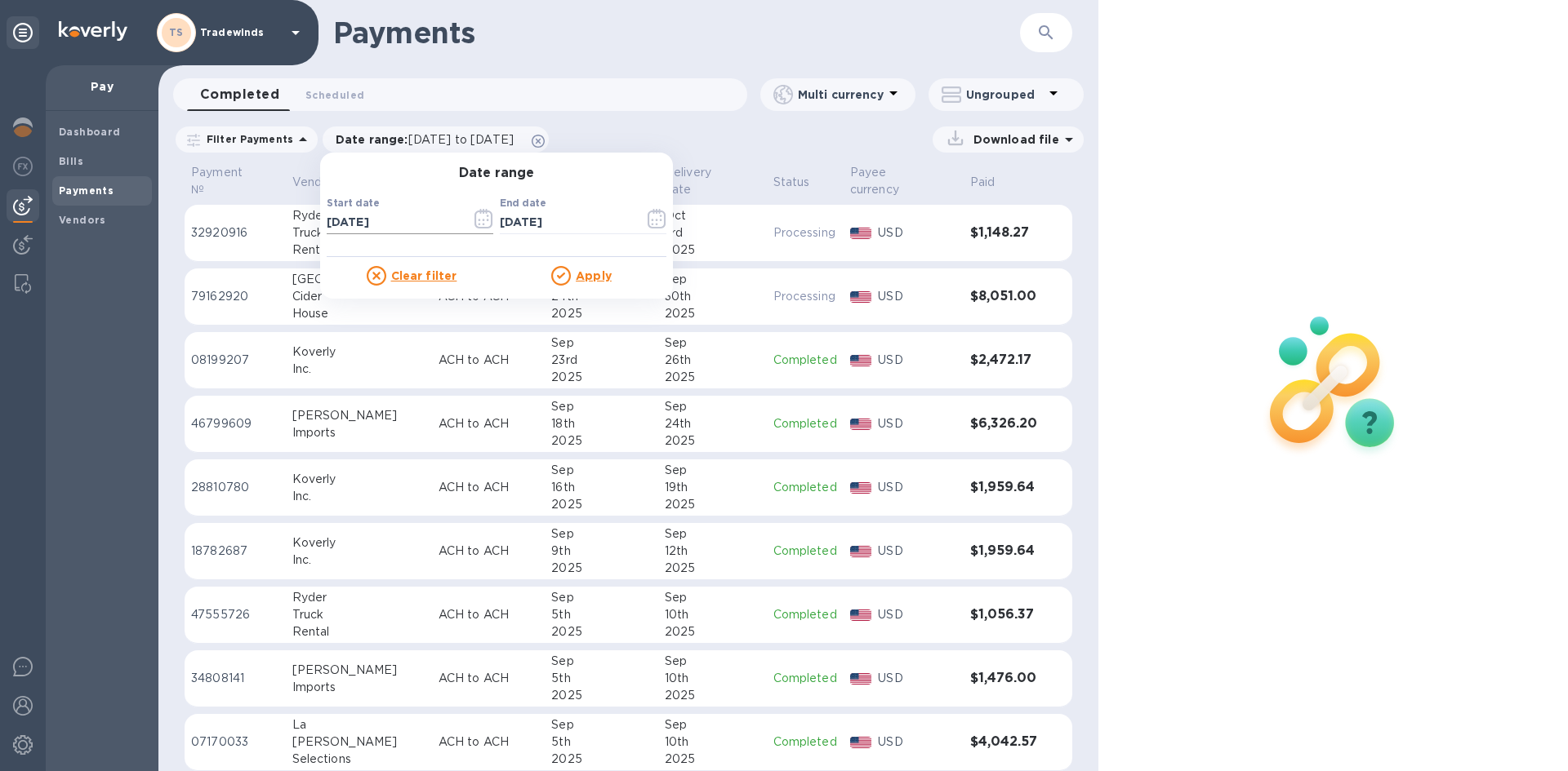
click at [479, 218] on icon "button" at bounding box center [484, 218] width 19 height 19
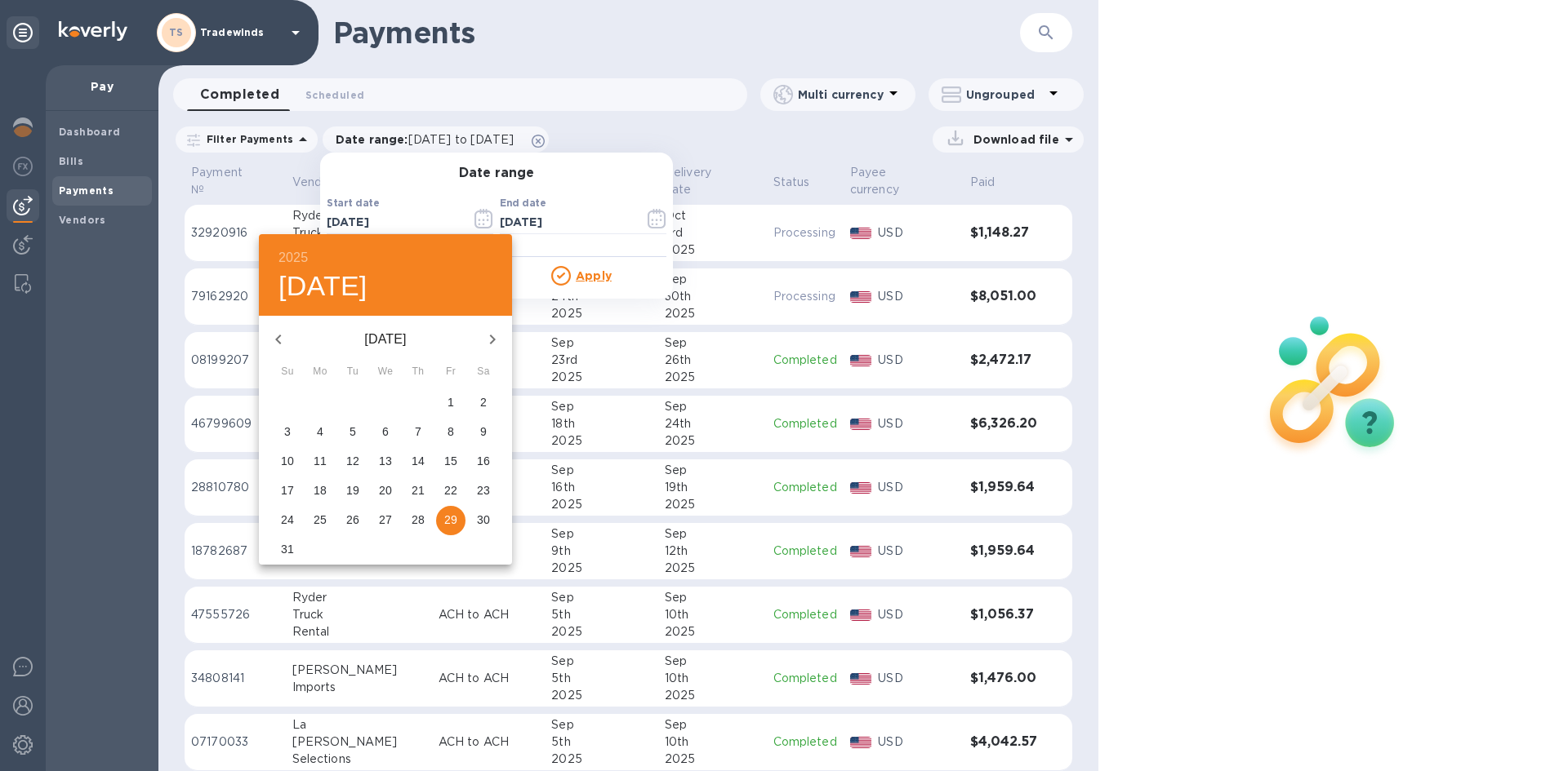
click at [489, 342] on icon "button" at bounding box center [492, 340] width 19 height 19
click at [320, 515] on p "29" at bounding box center [321, 520] width 13 height 16
type input "[DATE]"
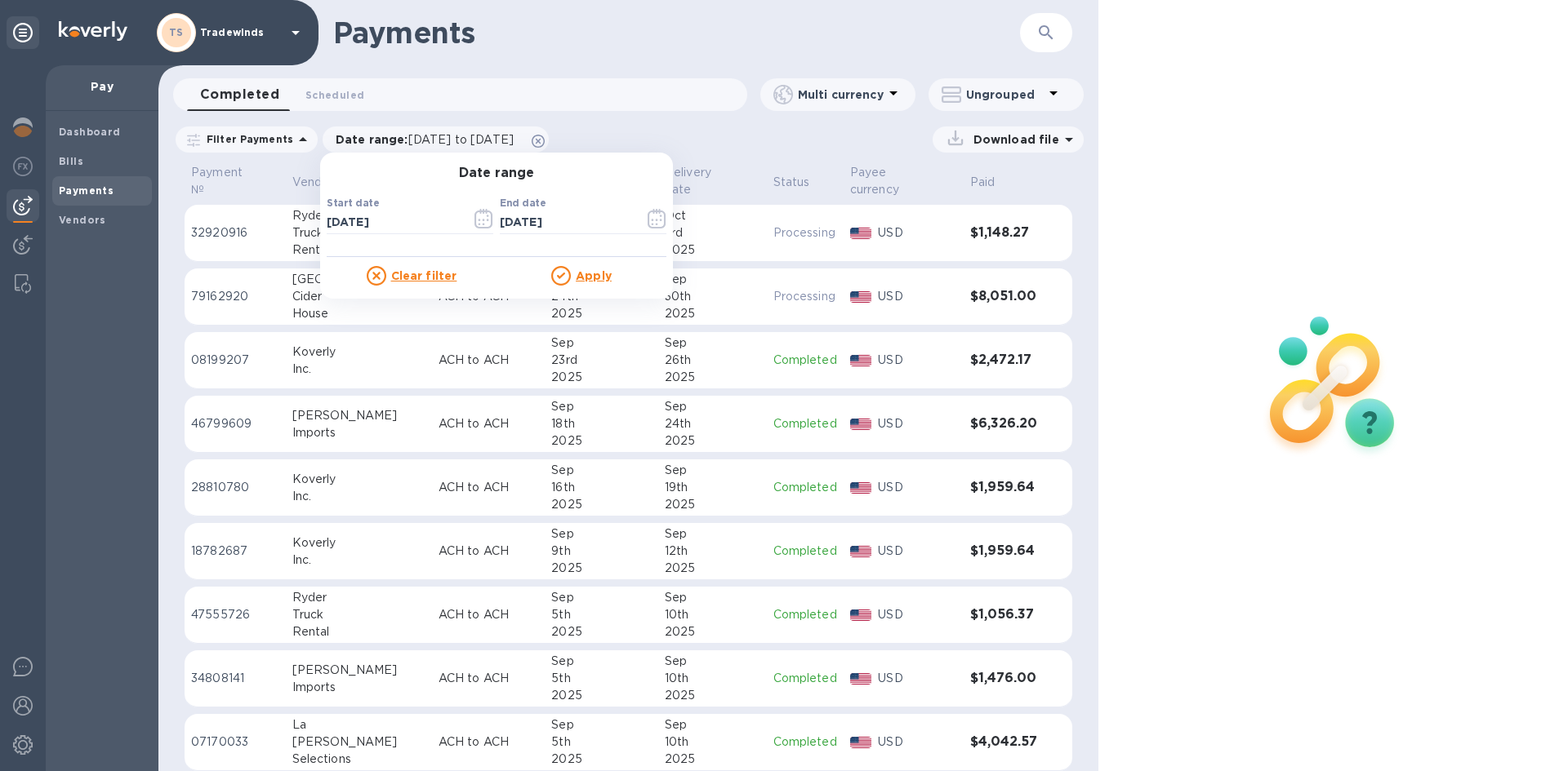
click at [578, 273] on u "Apply" at bounding box center [593, 276] width 36 height 13
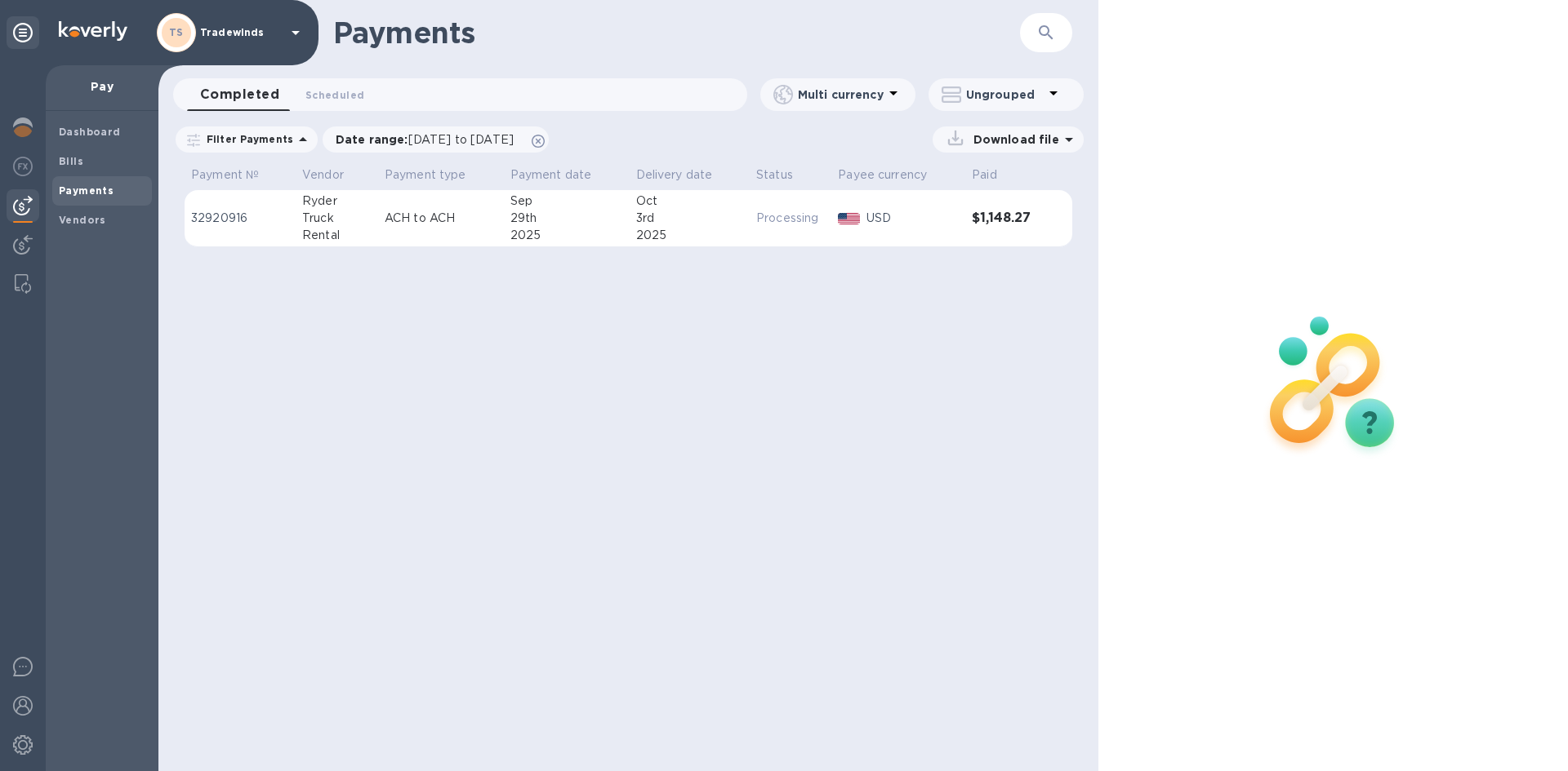
click at [1013, 140] on p "Download file" at bounding box center [1013, 140] width 92 height 16
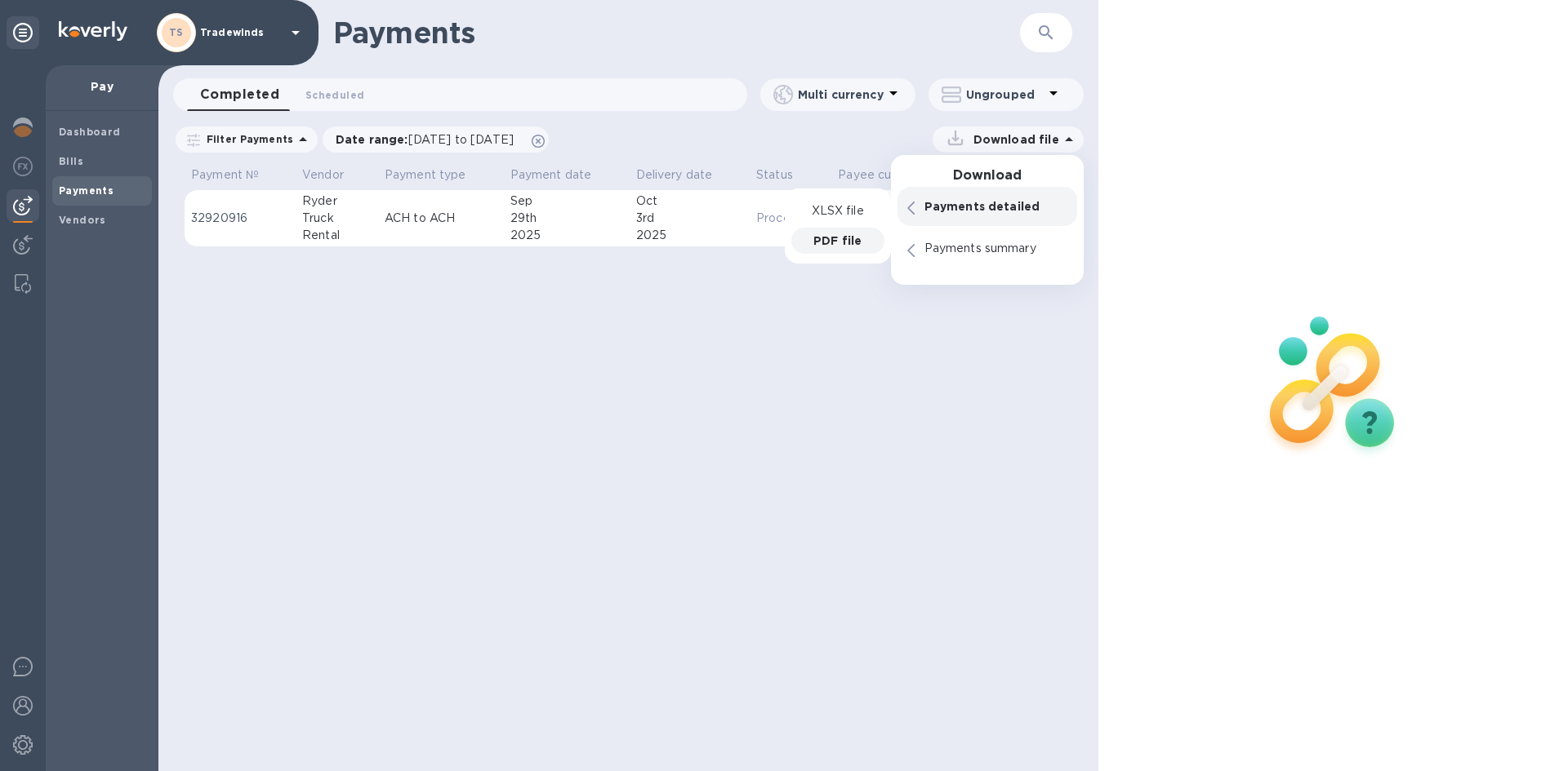
click at [844, 233] on p "PDF file" at bounding box center [838, 241] width 48 height 16
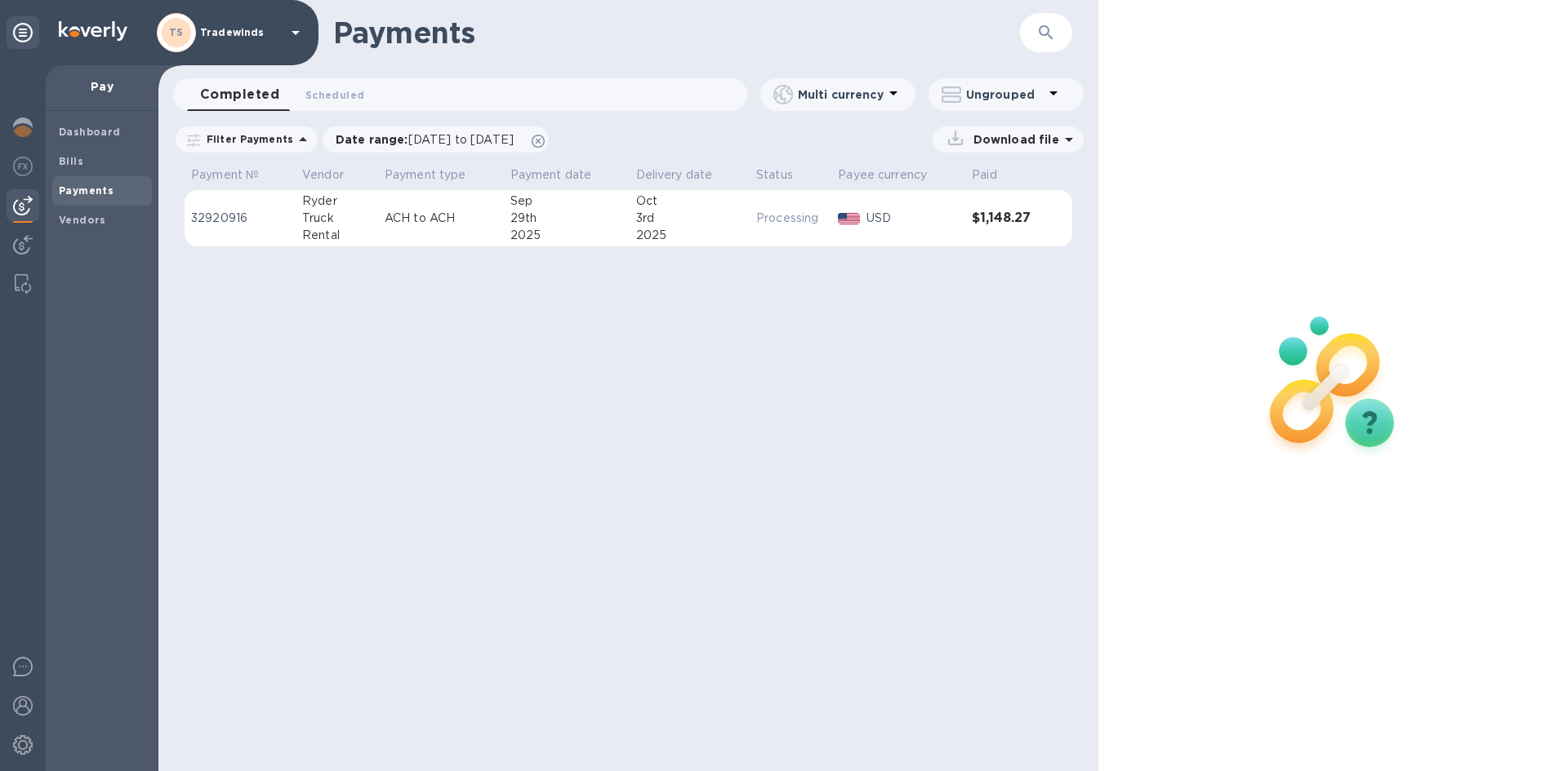
click at [422, 373] on div "Payments ​ Completed 0 Scheduled 0 Multi currency Ungrouped Filter Payments Dat…" at bounding box center [629, 385] width 940 height 771
click at [78, 163] on b "Bills" at bounding box center [70, 161] width 24 height 13
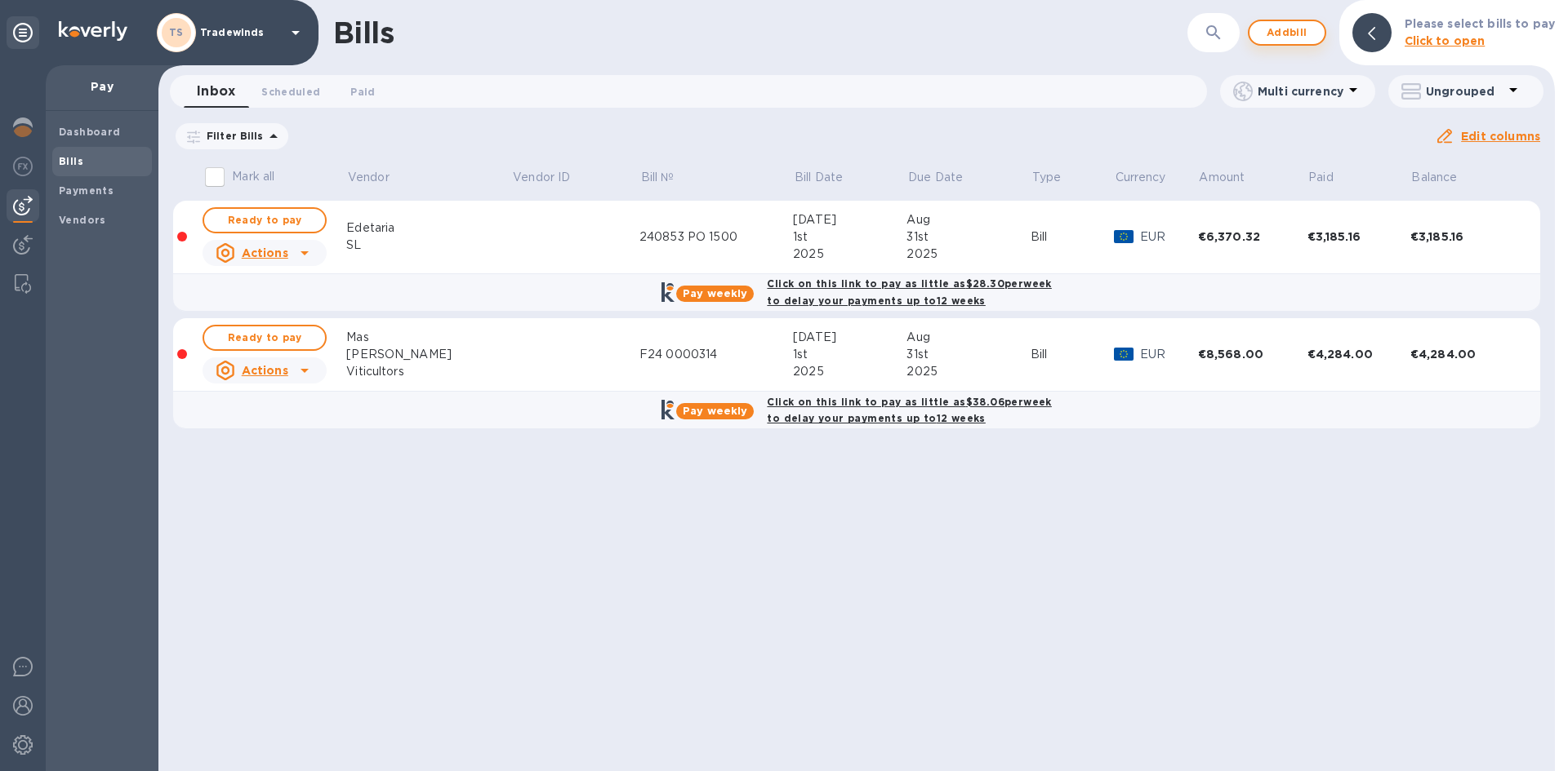
click at [1045, 37] on span "Add bill" at bounding box center [1287, 33] width 49 height 19
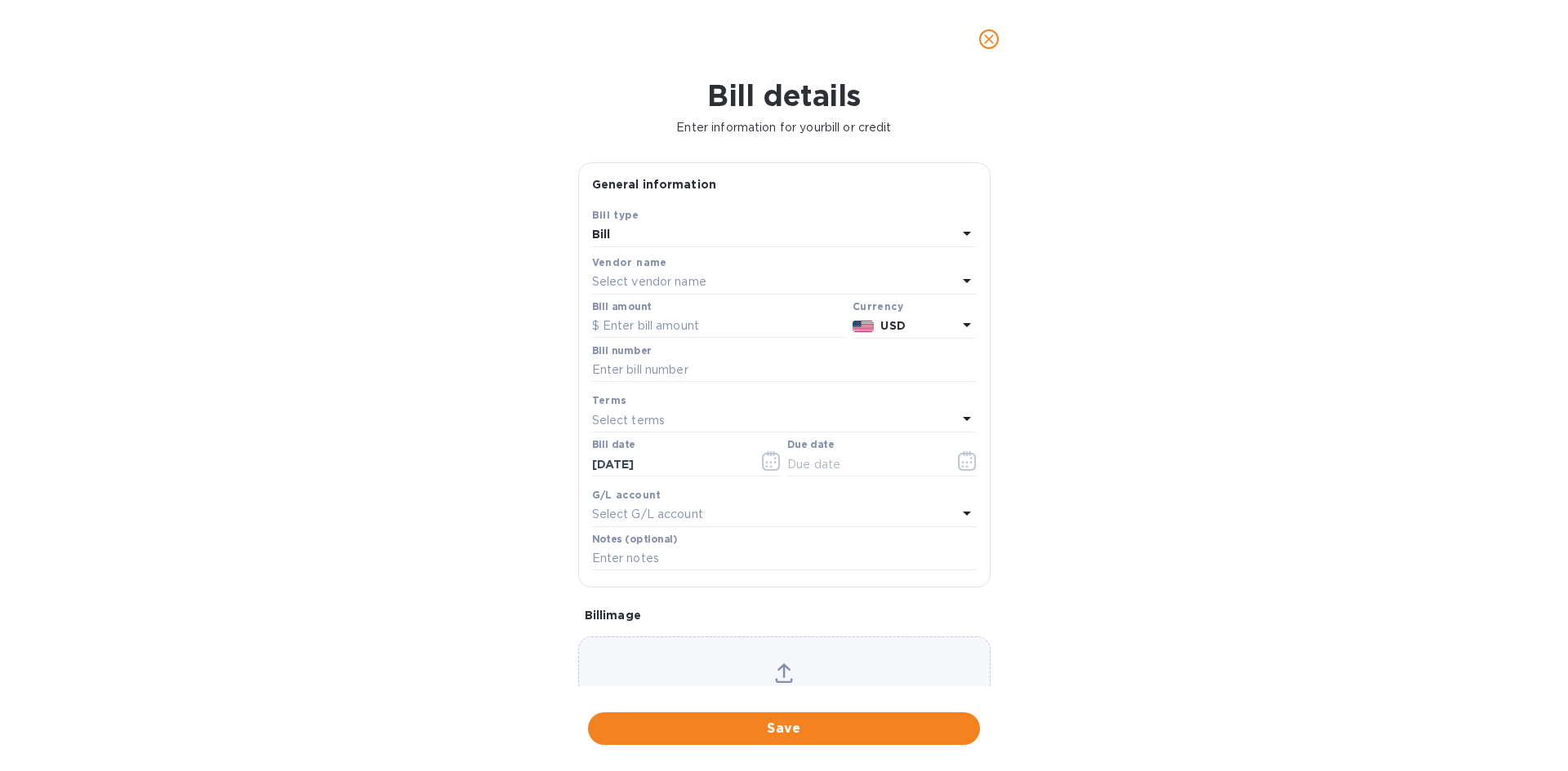
click at [707, 280] on div "Select vendor name" at bounding box center [774, 283] width 365 height 23
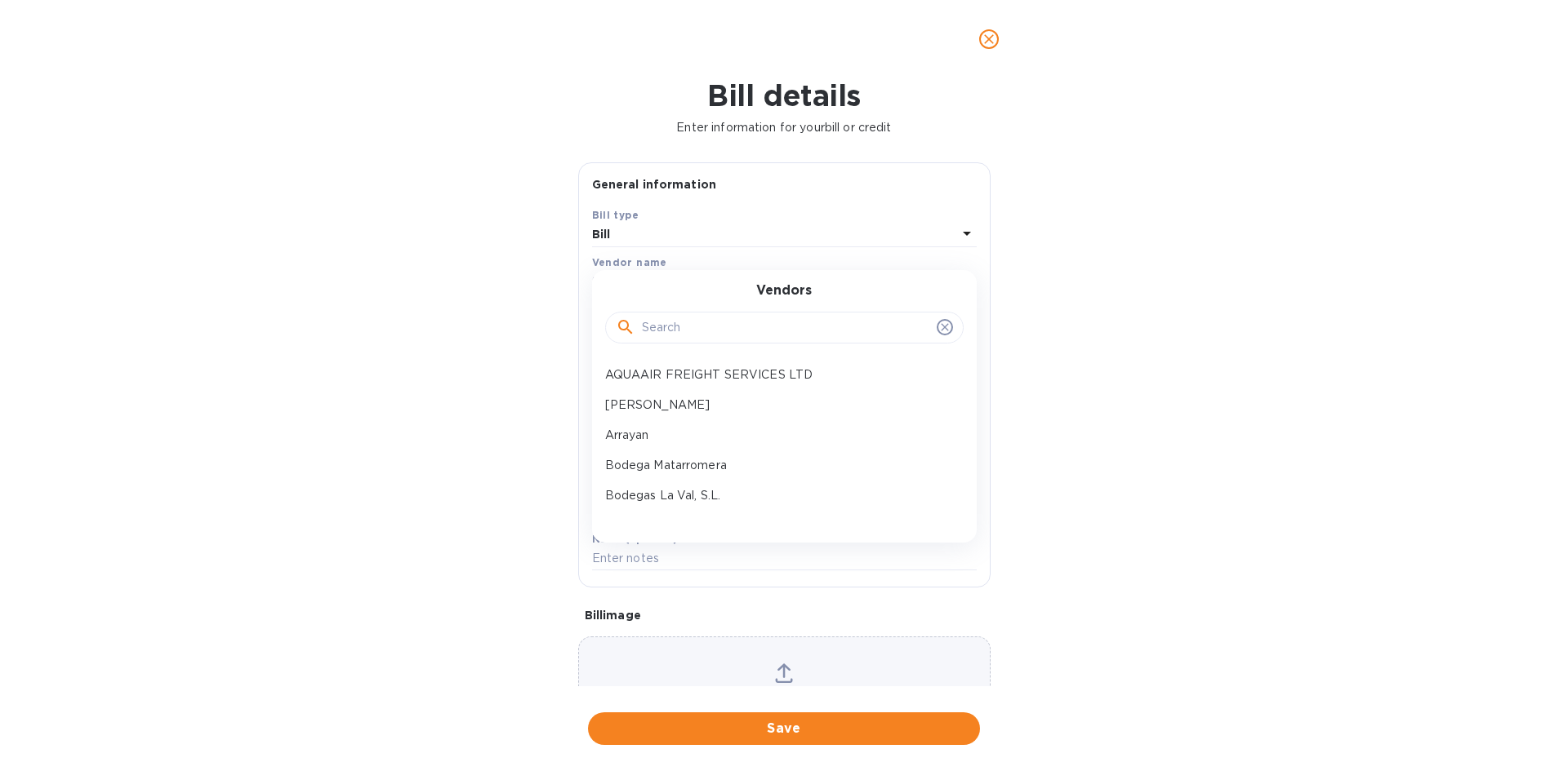
click at [700, 322] on input "text" at bounding box center [786, 327] width 288 height 24
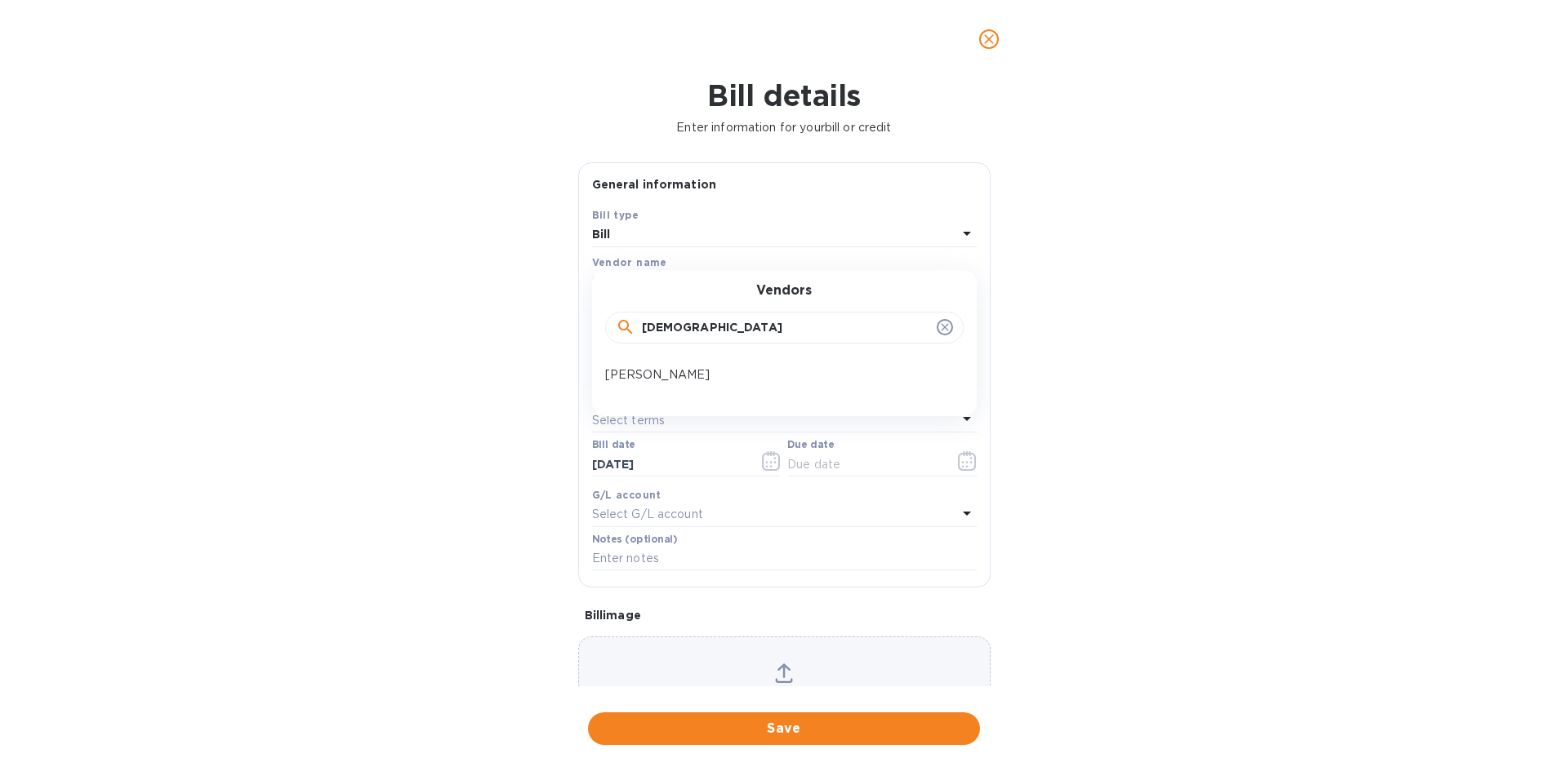
type input "[DEMOGRAPHIC_DATA]"
click at [687, 369] on p "[PERSON_NAME]" at bounding box center [777, 375] width 346 height 17
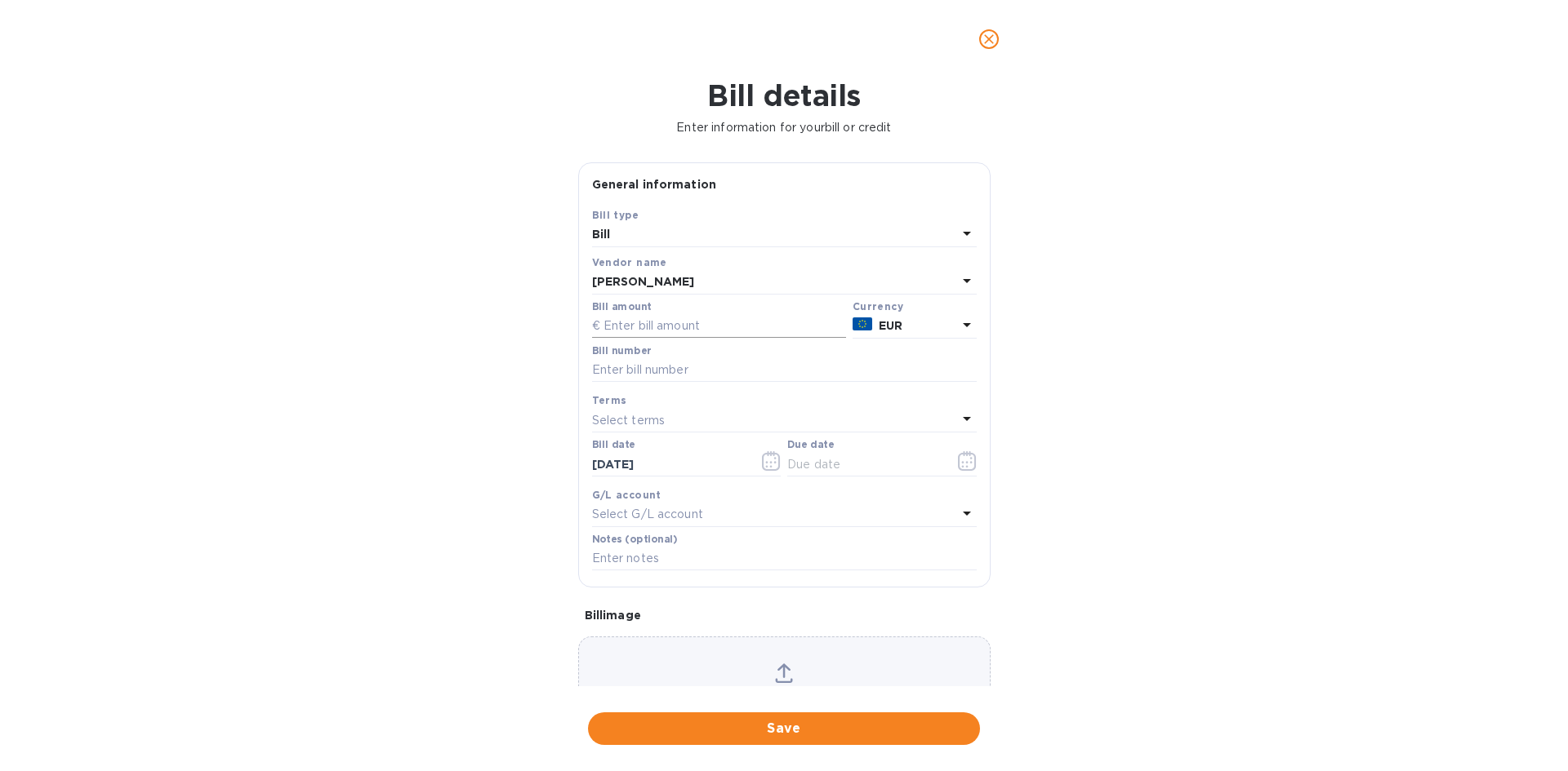
click at [686, 329] on input "text" at bounding box center [719, 326] width 254 height 24
type input "7,210.98"
type input "Factura 554"
click at [964, 464] on icon "button" at bounding box center [968, 461] width 19 height 19
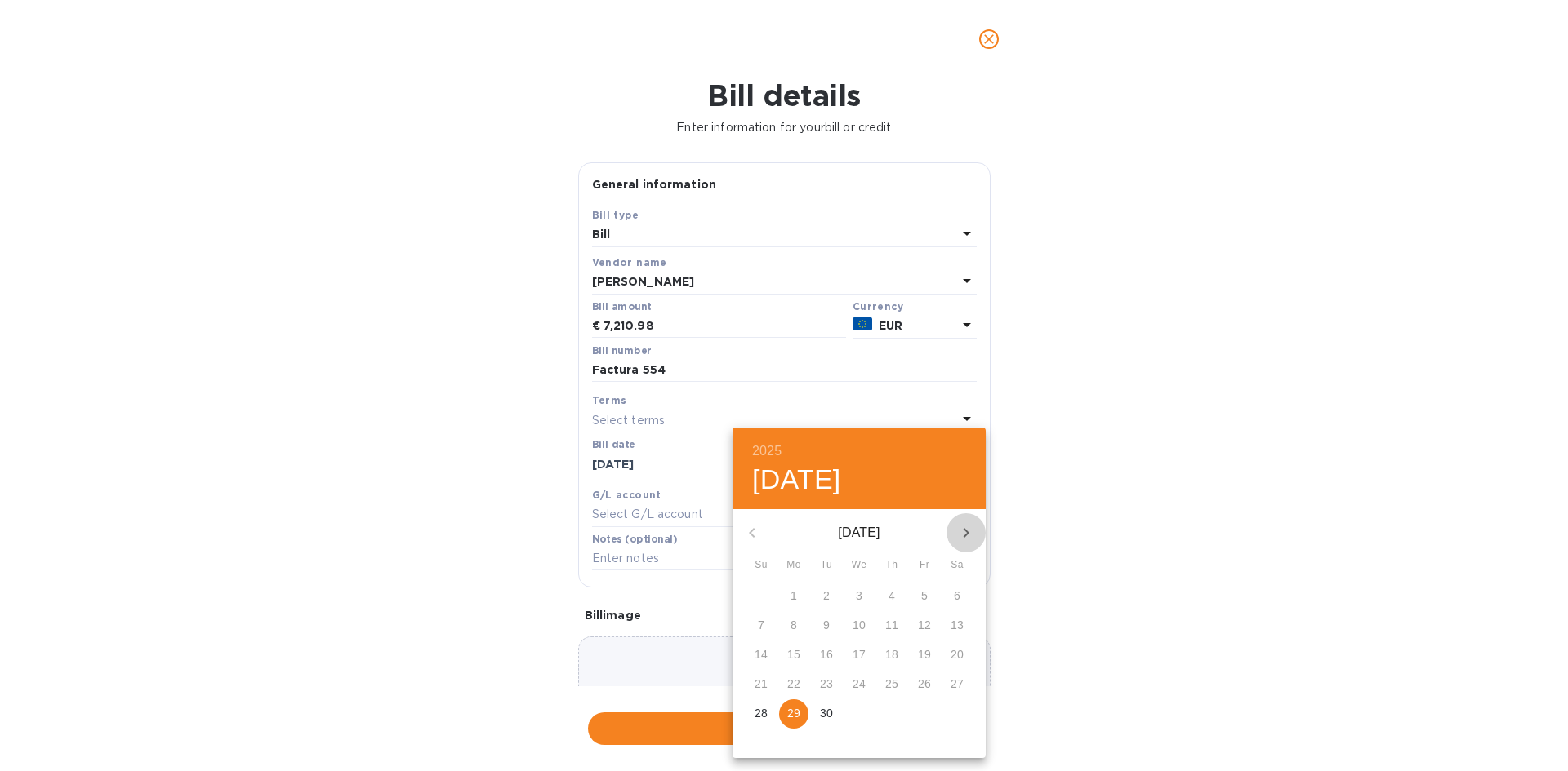
click at [968, 529] on icon "button" at bounding box center [966, 533] width 19 height 19
click at [957, 542] on p "15" at bounding box center [957, 655] width 13 height 16
type input "[DATE]"
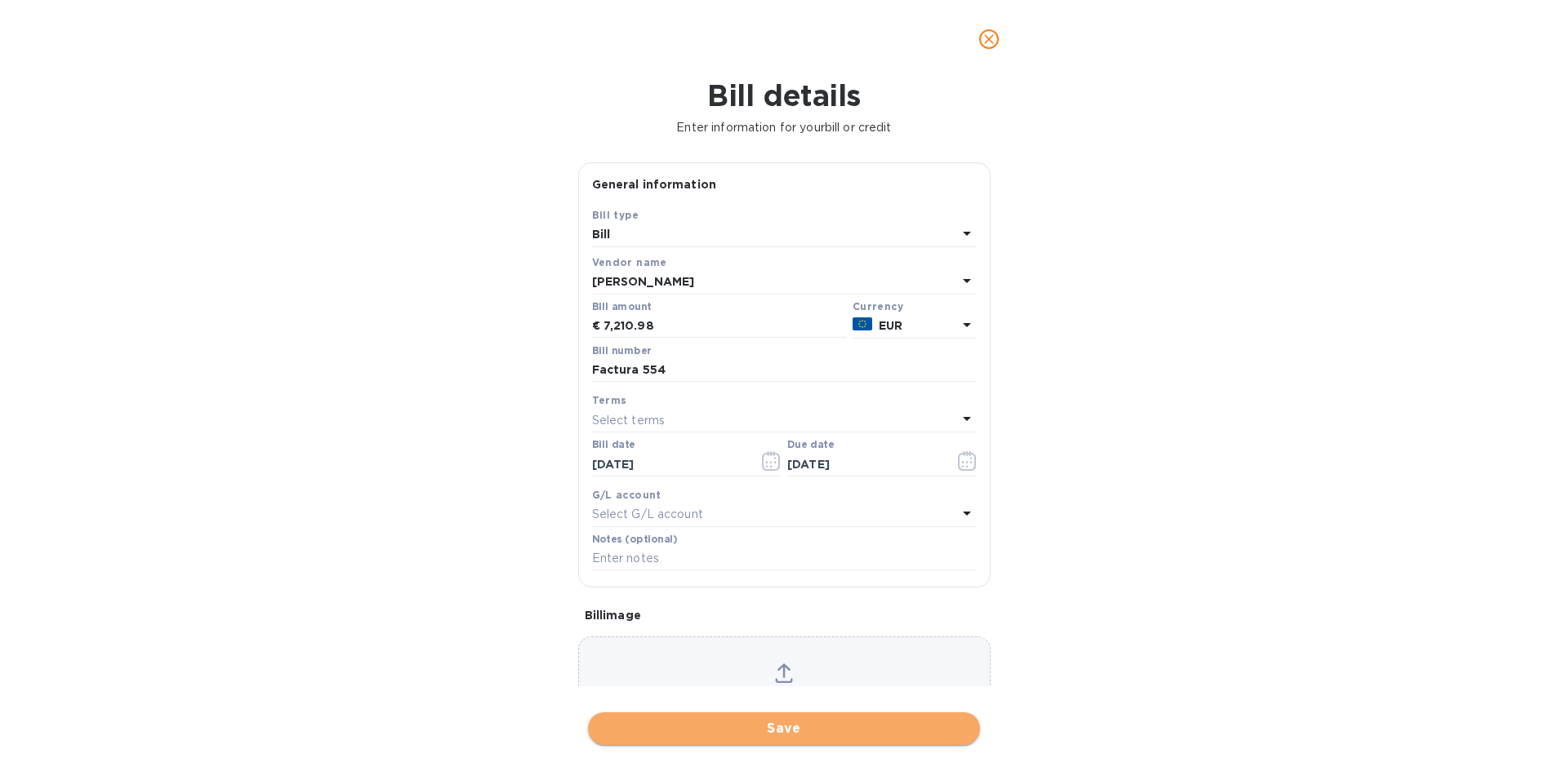
click at [773, 542] on span "Save" at bounding box center [784, 729] width 366 height 19
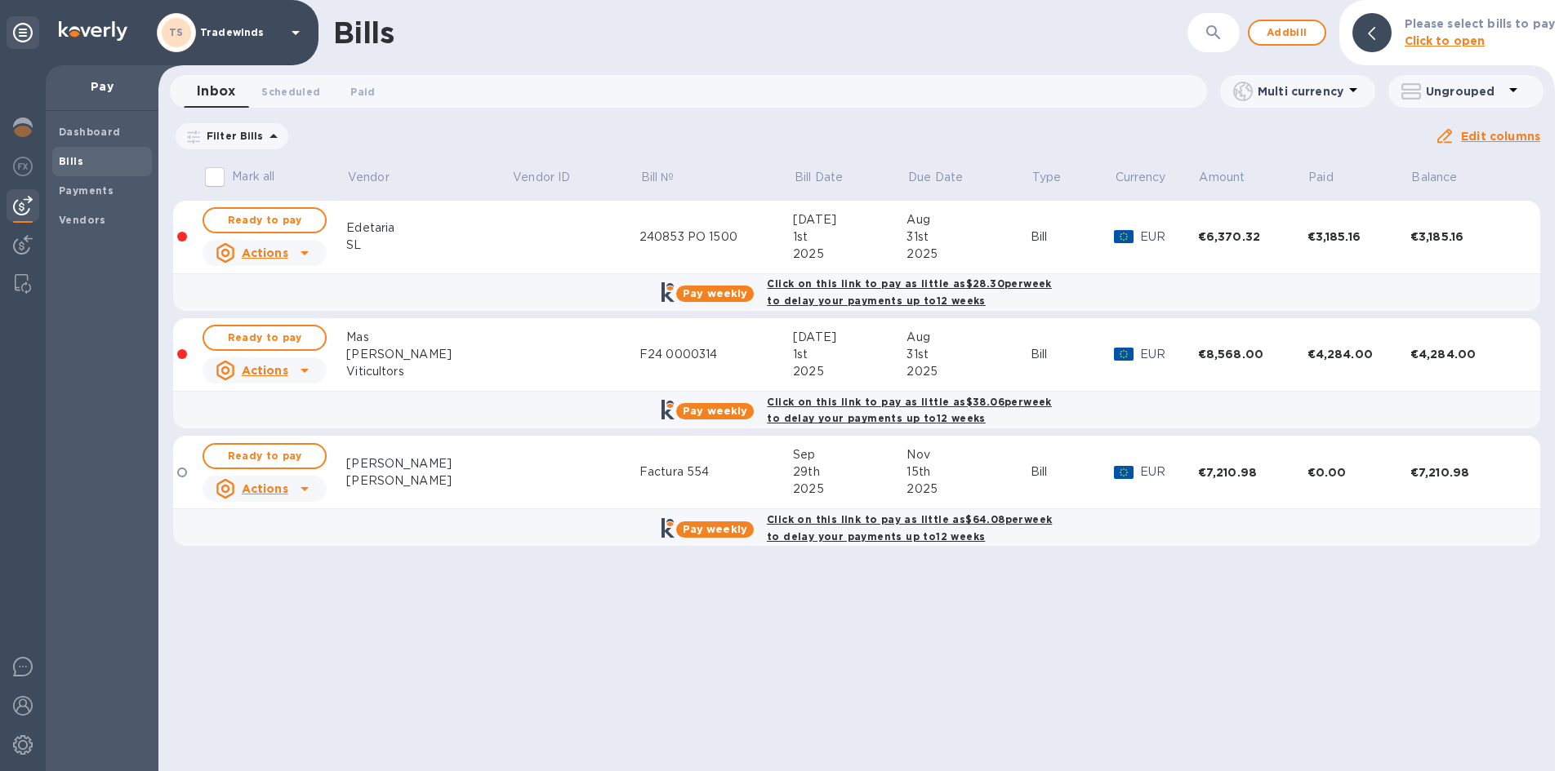
drag, startPoint x: 142, startPoint y: 165, endPoint x: -382, endPoint y: 642, distance: 708.6
click at [0, 542] on html "TS Tradewinds Pay Dashboard Bills Payments Vendors Bills ​ Add bill Please sele…" at bounding box center [784, 385] width 1568 height 771
